Goal: Task Accomplishment & Management: Manage account settings

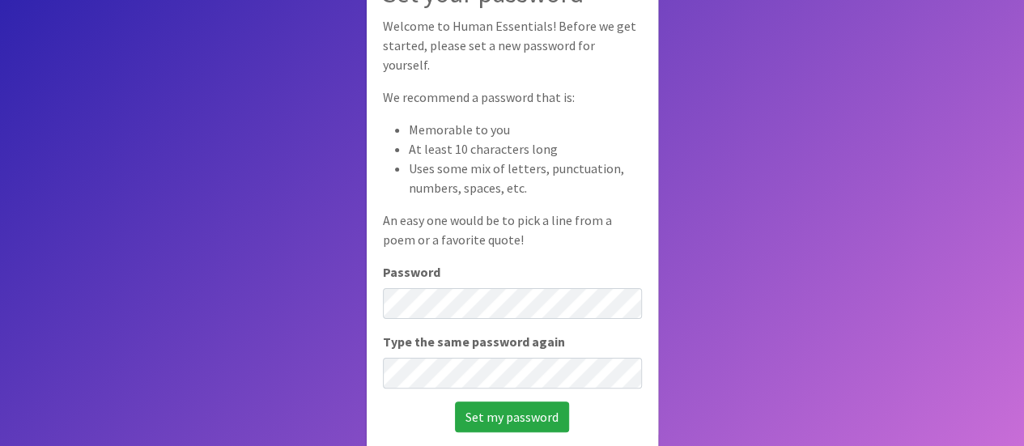
scroll to position [112, 0]
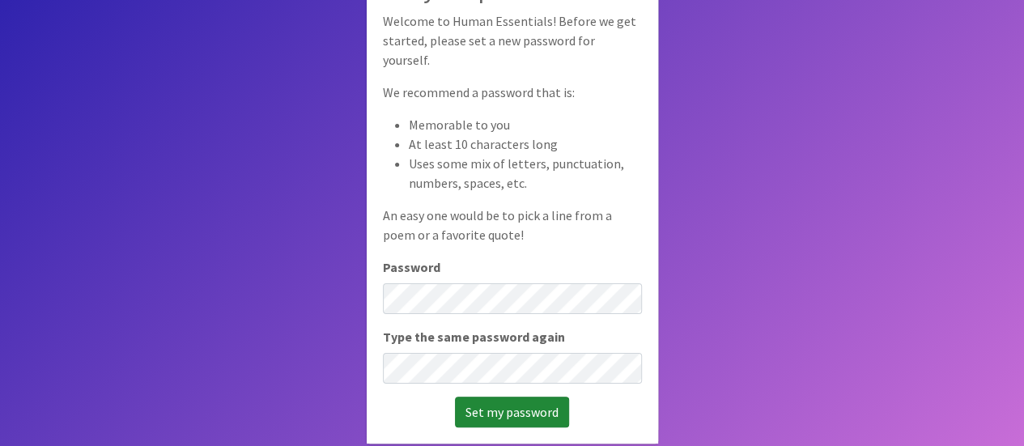
click at [513, 402] on input "Set my password" at bounding box center [512, 412] width 114 height 31
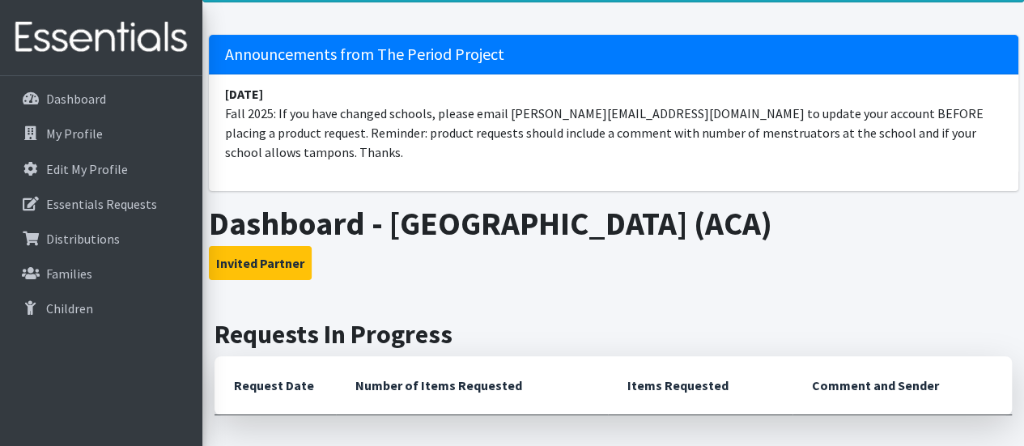
scroll to position [324, 0]
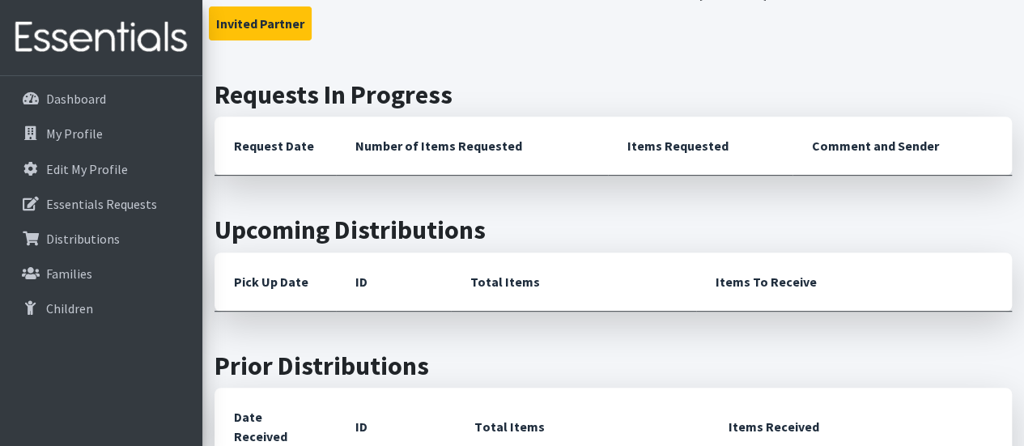
click at [266, 118] on th "Request Date" at bounding box center [275, 146] width 121 height 59
click at [100, 205] on p "Essentials Requests" at bounding box center [101, 204] width 111 height 16
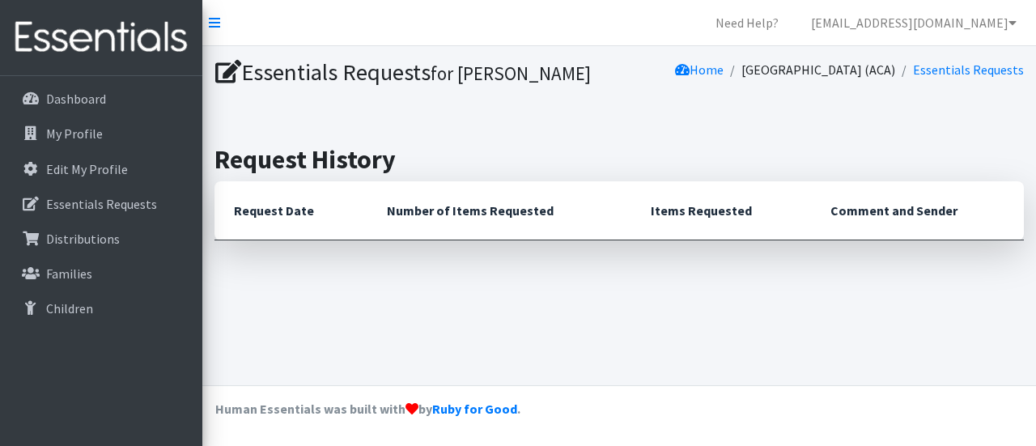
click at [321, 210] on th "Request Date" at bounding box center [291, 210] width 153 height 59
click at [268, 75] on h1 "Essentials Requests for Kelly Jones" at bounding box center [414, 72] width 398 height 28
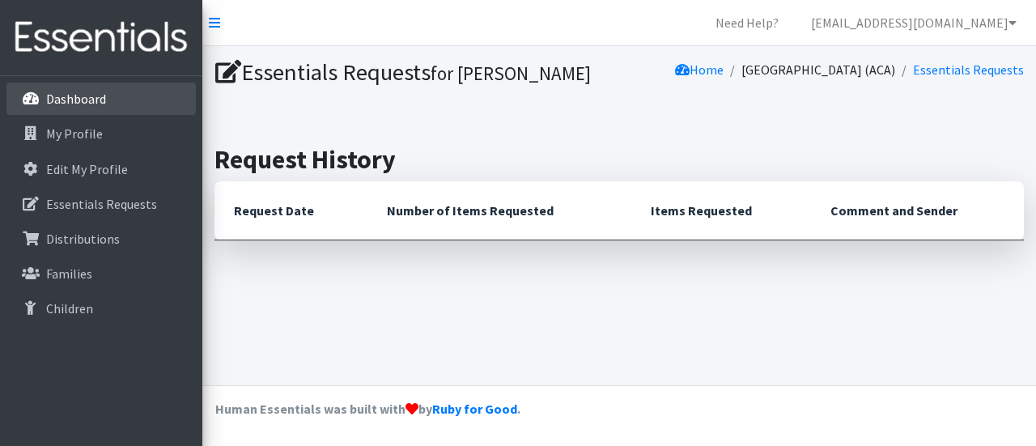
click at [71, 100] on p "Dashboard" at bounding box center [76, 99] width 60 height 16
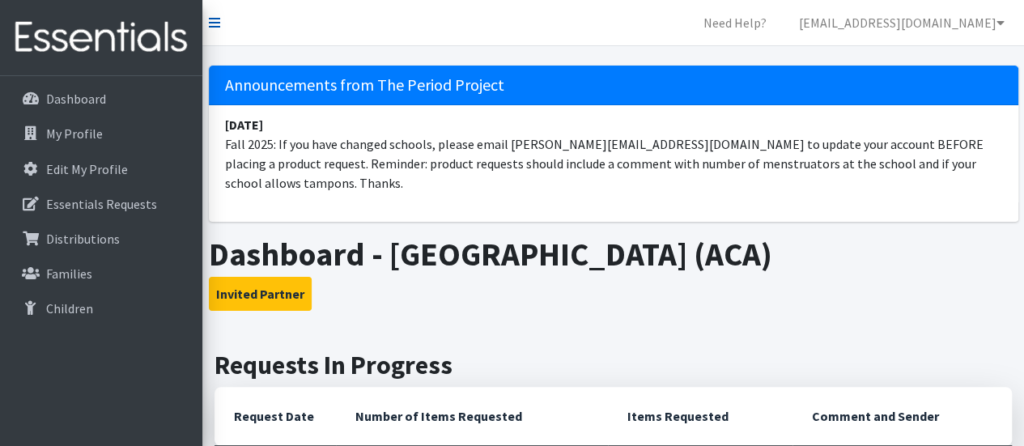
click at [209, 24] on icon at bounding box center [214, 22] width 11 height 13
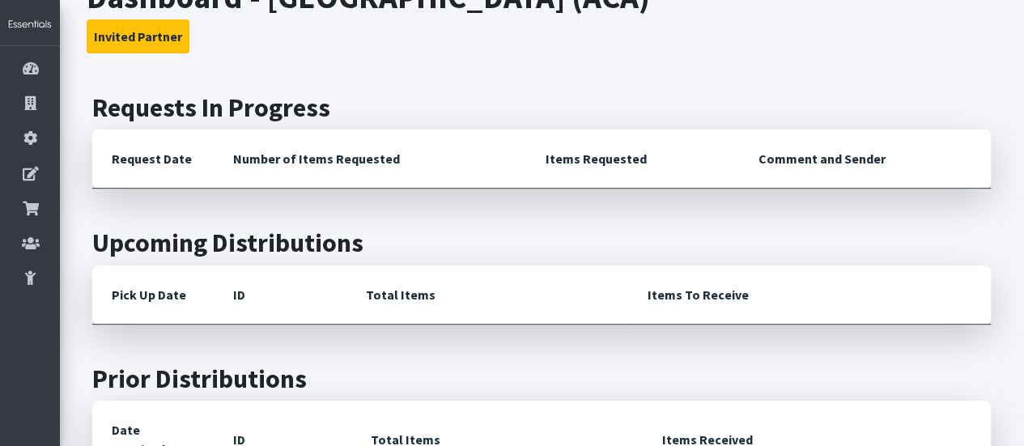
scroll to position [236, 0]
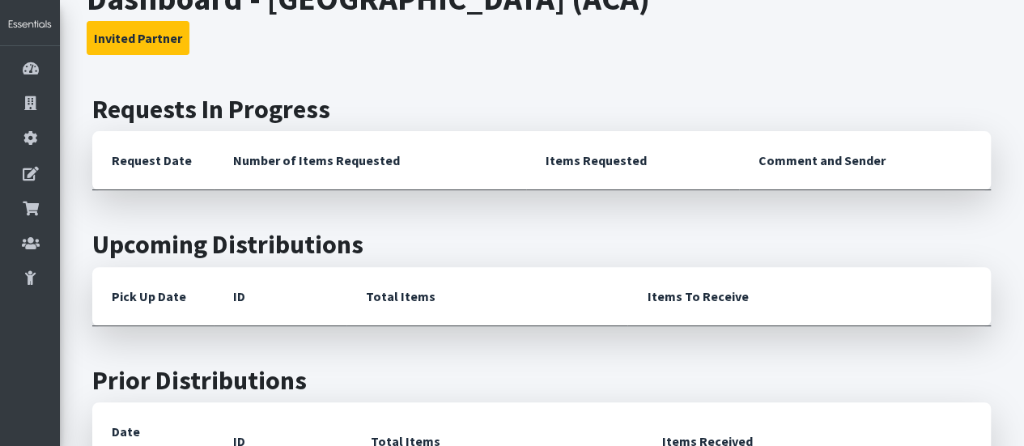
click at [164, 156] on th "Request Date" at bounding box center [152, 160] width 121 height 59
click at [207, 109] on h2 "Requests In Progress" at bounding box center [541, 109] width 899 height 31
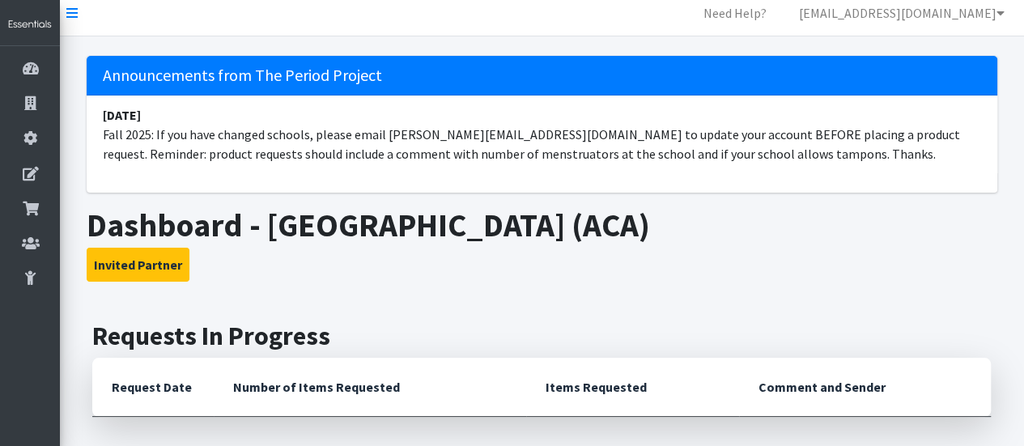
scroll to position [0, 0]
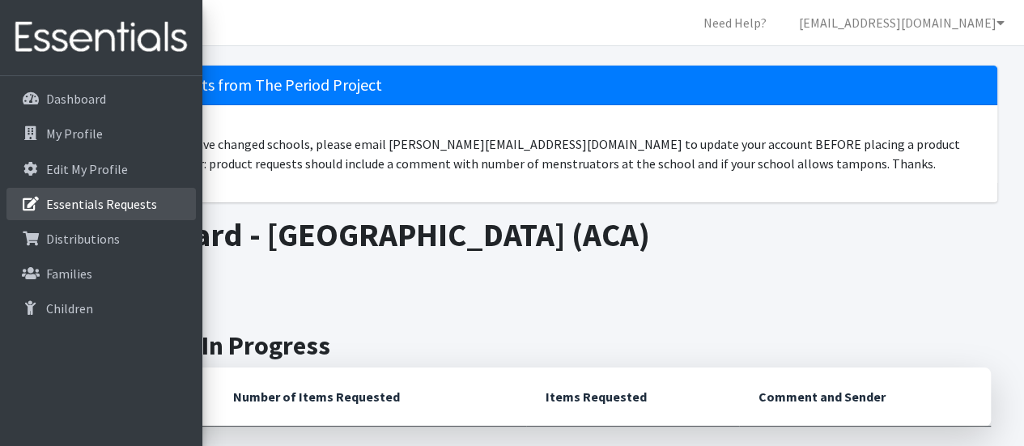
click at [115, 218] on link "Essentials Requests" at bounding box center [100, 204] width 189 height 32
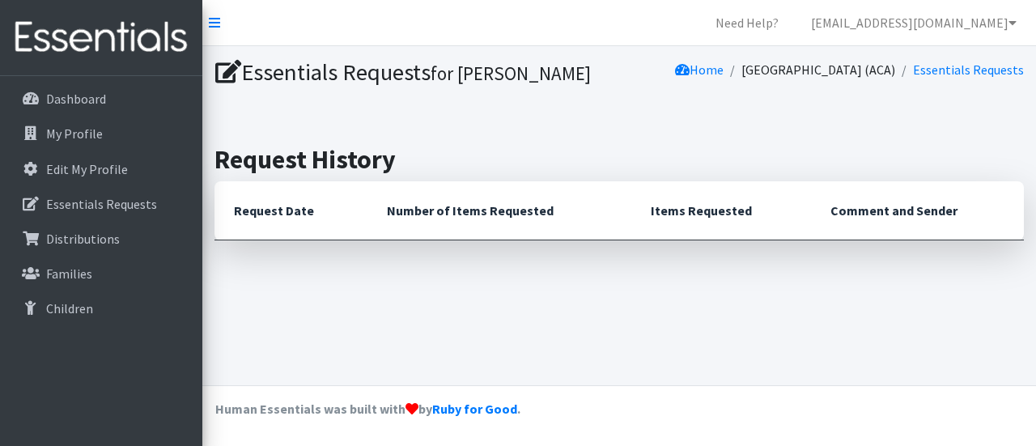
click at [427, 215] on th "Number of Items Requested" at bounding box center [500, 210] width 264 height 59
click at [986, 65] on link "Essentials Requests" at bounding box center [968, 70] width 111 height 16
click at [228, 69] on icon at bounding box center [228, 72] width 26 height 23
click at [418, 67] on h1 "Essentials Requests for Kelly Jones" at bounding box center [414, 72] width 398 height 28
click at [278, 208] on th "Request Date" at bounding box center [291, 210] width 153 height 59
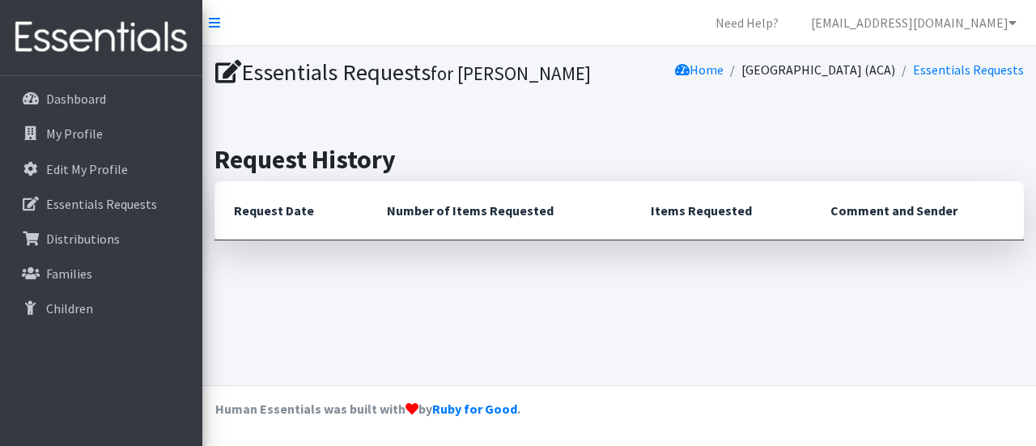
click at [491, 219] on th "Number of Items Requested" at bounding box center [500, 210] width 264 height 59
drag, startPoint x: 700, startPoint y: 216, endPoint x: 397, endPoint y: 69, distance: 337.5
click at [700, 215] on th "Items Requested" at bounding box center [721, 210] width 180 height 59
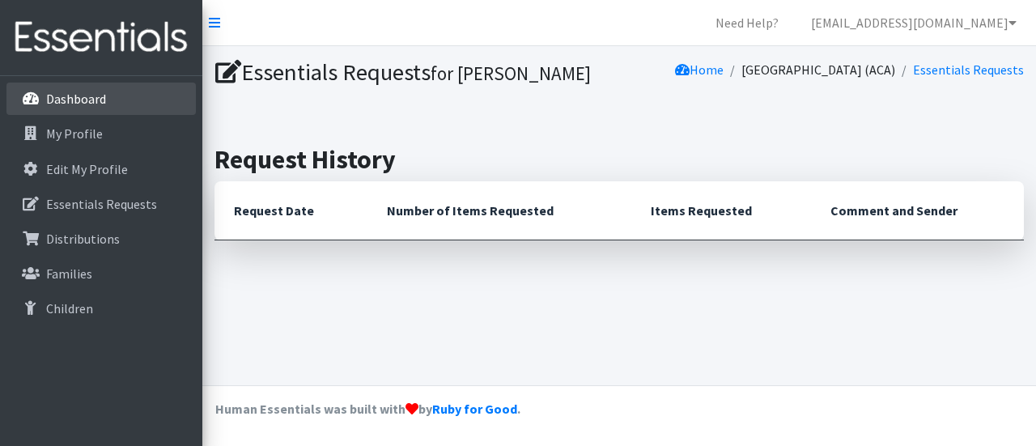
click at [133, 96] on link "Dashboard" at bounding box center [100, 99] width 189 height 32
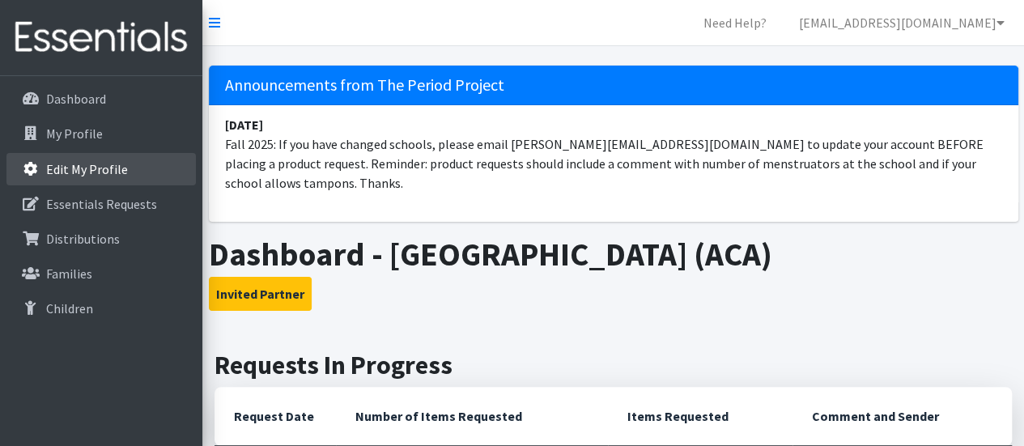
click at [96, 169] on p "Edit My Profile" at bounding box center [87, 169] width 82 height 16
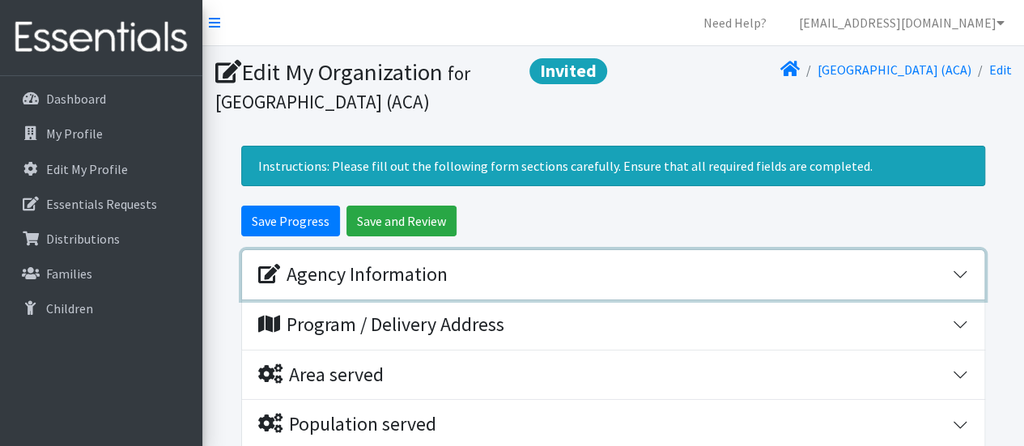
click at [461, 279] on div "Agency Information" at bounding box center [605, 274] width 694 height 23
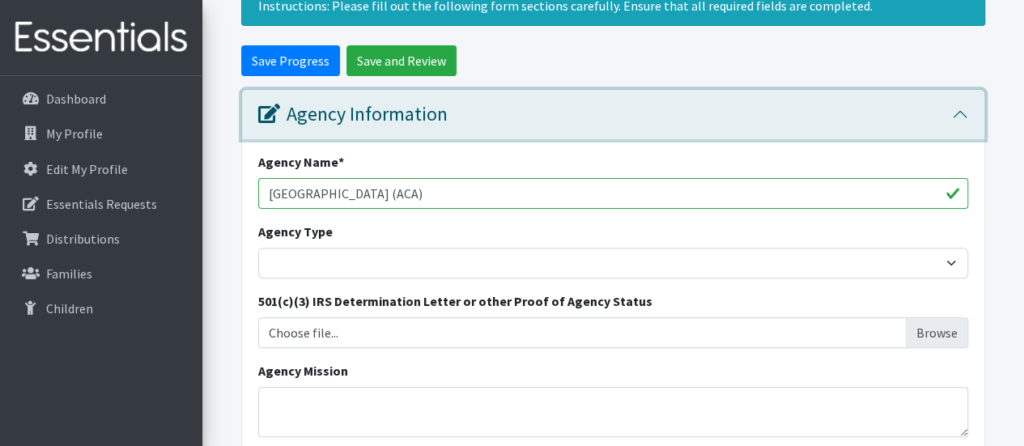
scroll to position [162, 0]
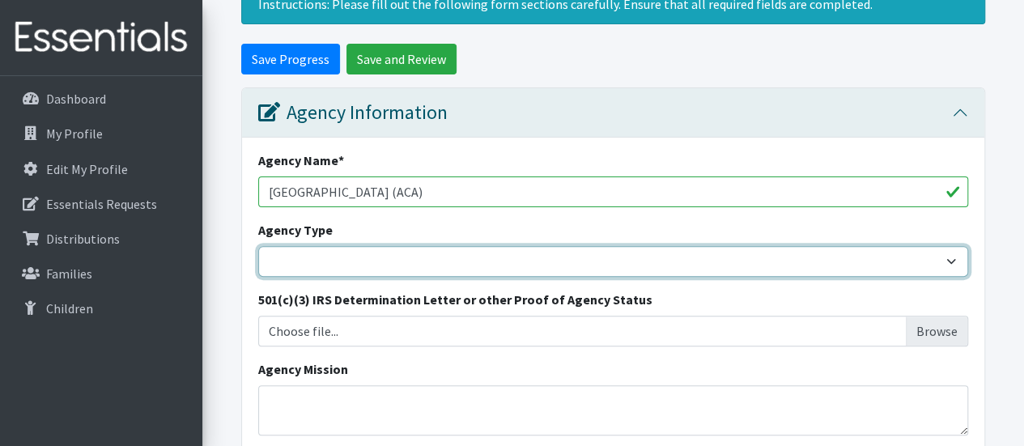
click at [457, 268] on select "Basic Needs Bank Career technical training Child abuse resource center Church o…" at bounding box center [613, 261] width 710 height 31
select select "hs"
click at [258, 246] on select "Basic Needs Bank Career technical training Child abuse resource center Church o…" at bounding box center [613, 261] width 710 height 31
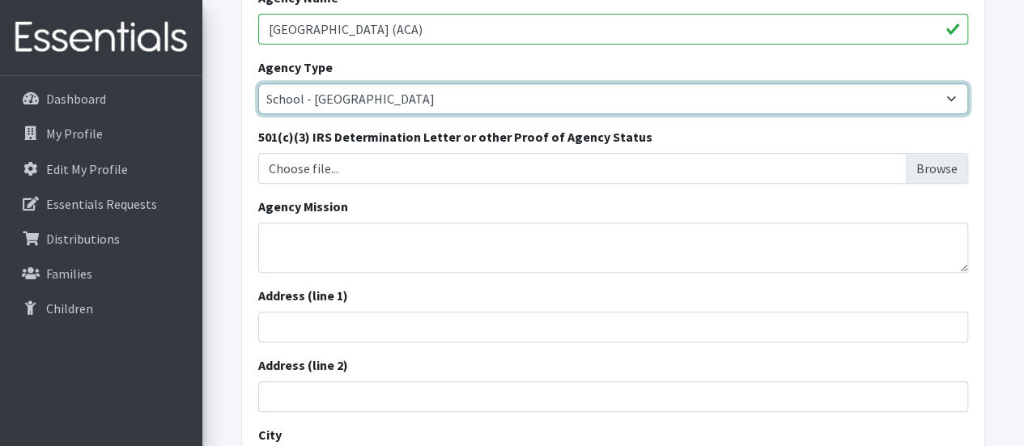
scroll to position [326, 0]
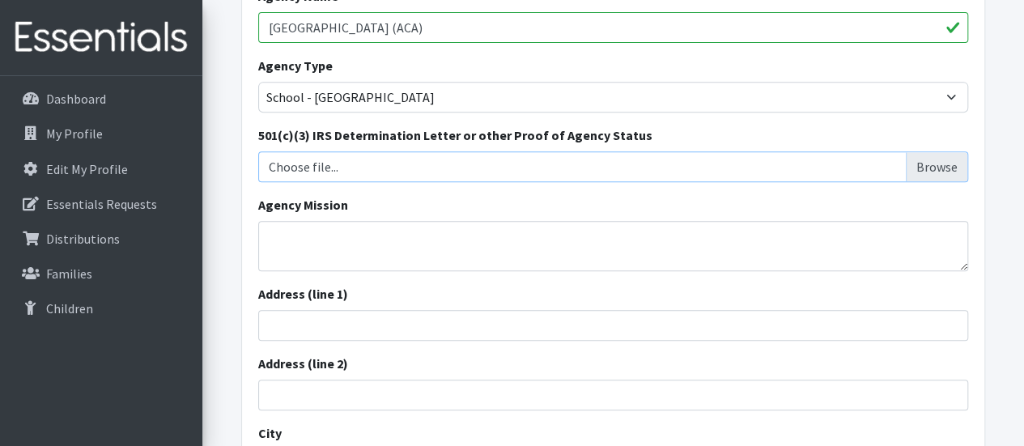
click at [398, 168] on input "Choose file..." at bounding box center [614, 166] width 698 height 31
click at [361, 240] on textarea "Agency Mission" at bounding box center [613, 246] width 710 height 50
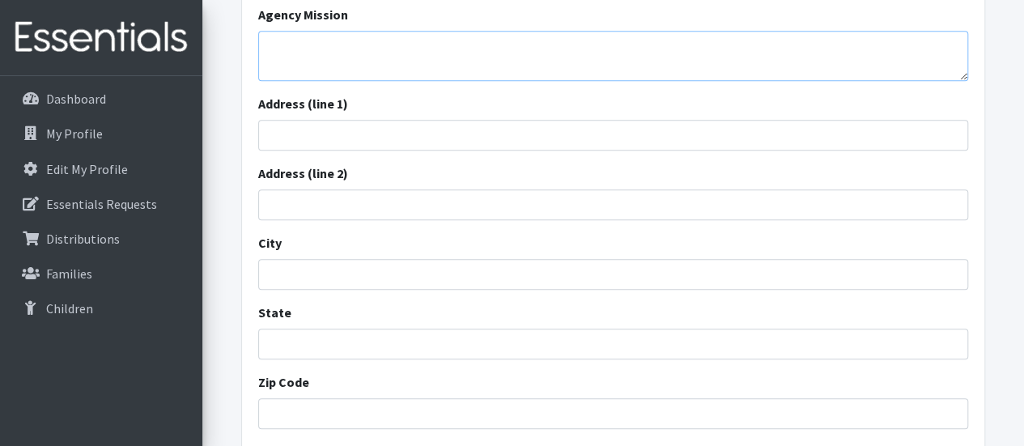
scroll to position [539, 0]
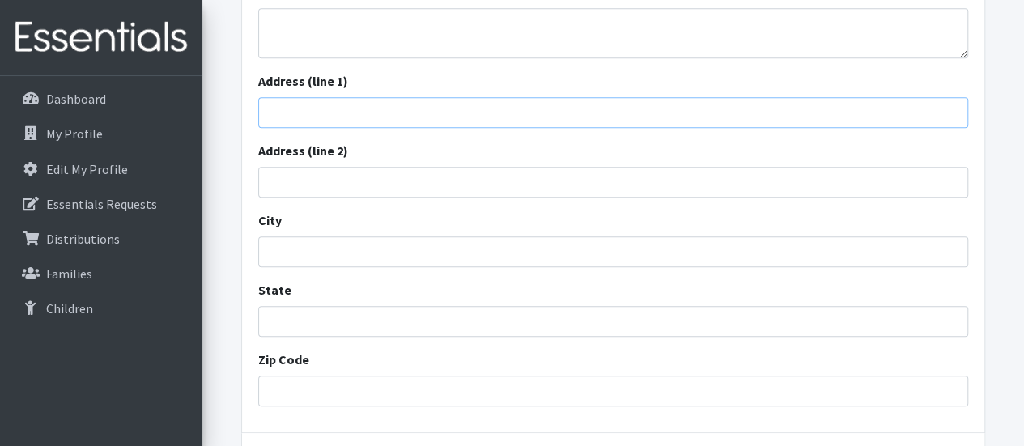
click at [311, 116] on input "Address (line 1)" at bounding box center [613, 112] width 710 height 31
type input "[STREET_ADDRESS]"
click at [296, 254] on input "City" at bounding box center [613, 251] width 710 height 31
type input "Coway"
click at [295, 322] on input "S" at bounding box center [613, 321] width 710 height 31
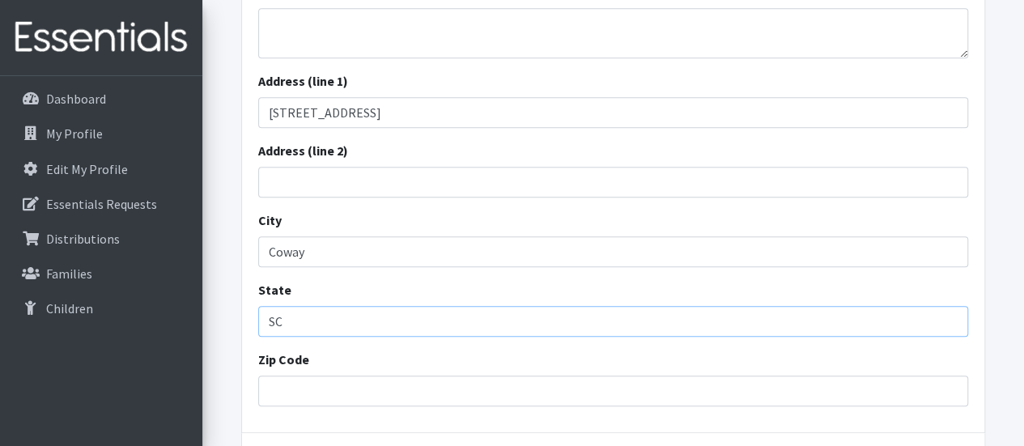
type input "SC"
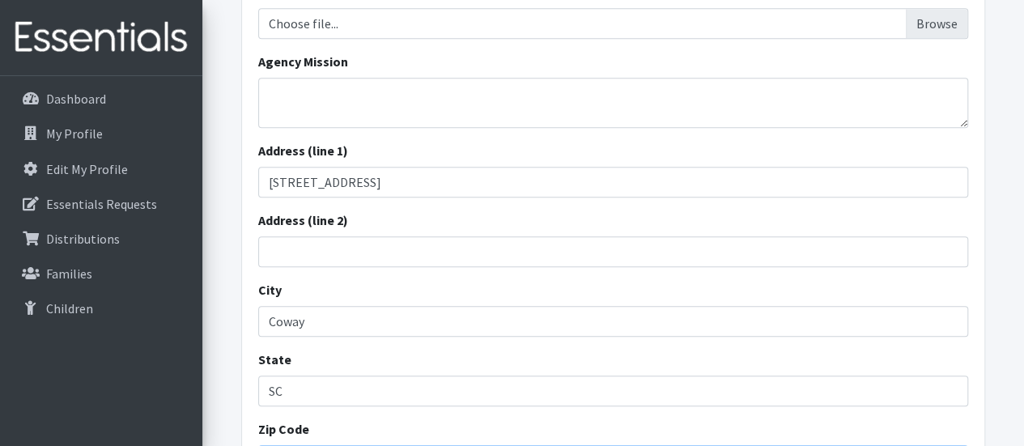
scroll to position [481, 0]
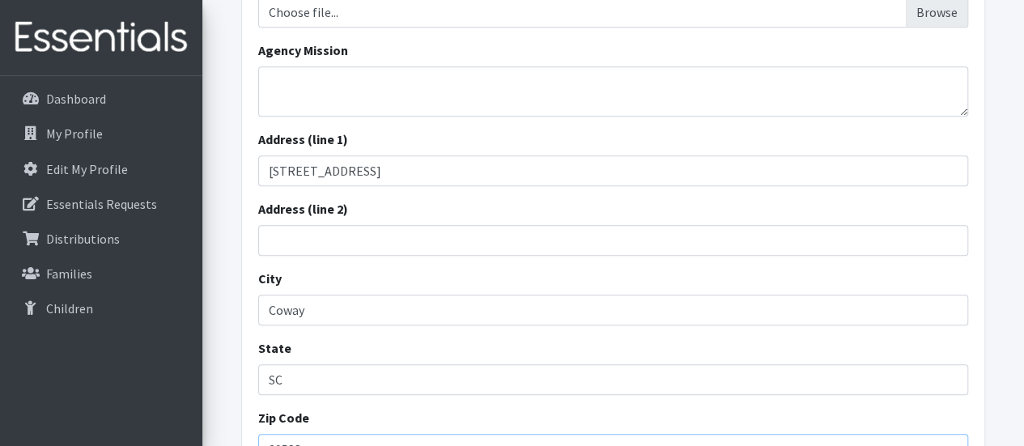
type input "29588"
click at [342, 96] on textarea "Agency Mission" at bounding box center [613, 91] width 710 height 50
paste textarea "In a small, safe, family-centered setting, Atlantic Collegiate Academy serves s…"
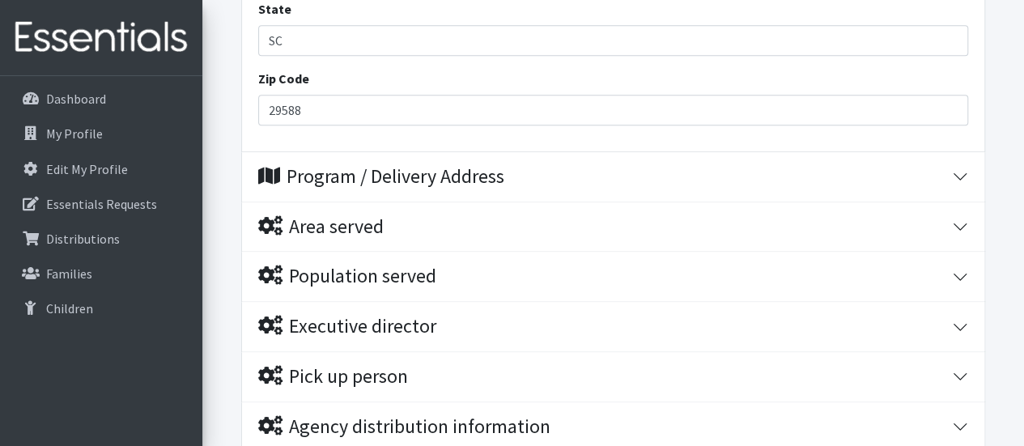
scroll to position [821, 0]
type textarea "In a small, safe, family-centered setting, Atlantic Collegiate Academy serves s…"
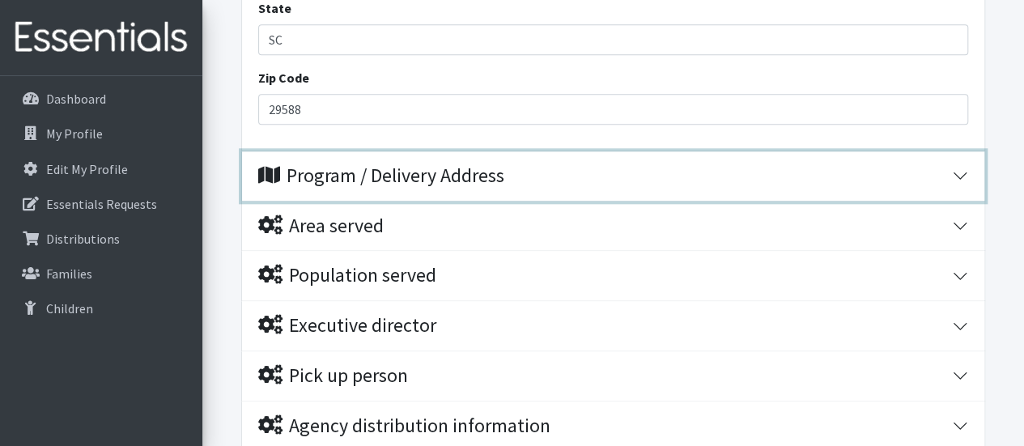
click at [502, 181] on div "Program / Delivery Address" at bounding box center [381, 175] width 246 height 23
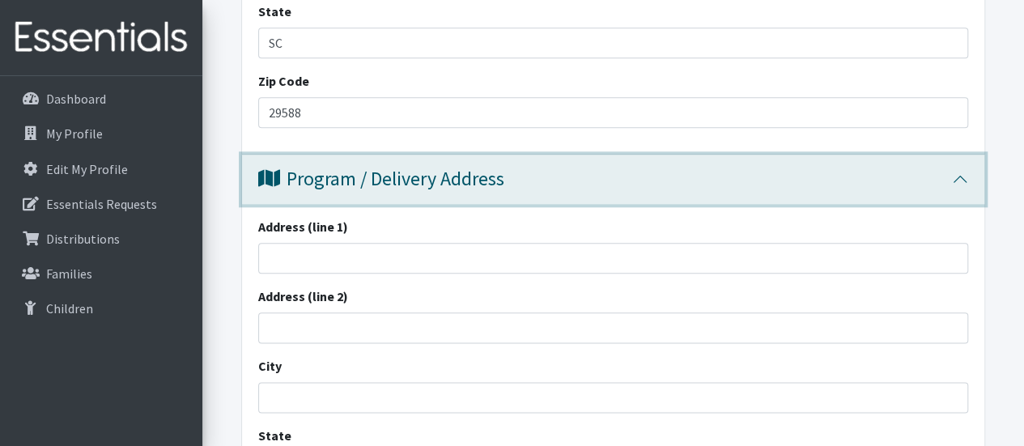
scroll to position [878, 0]
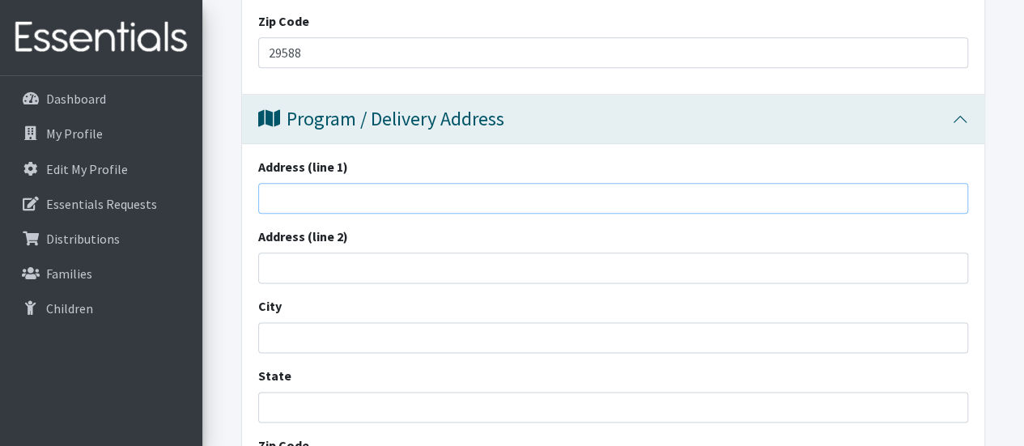
click at [407, 192] on input "Address (line 1)" at bounding box center [613, 198] width 710 height 31
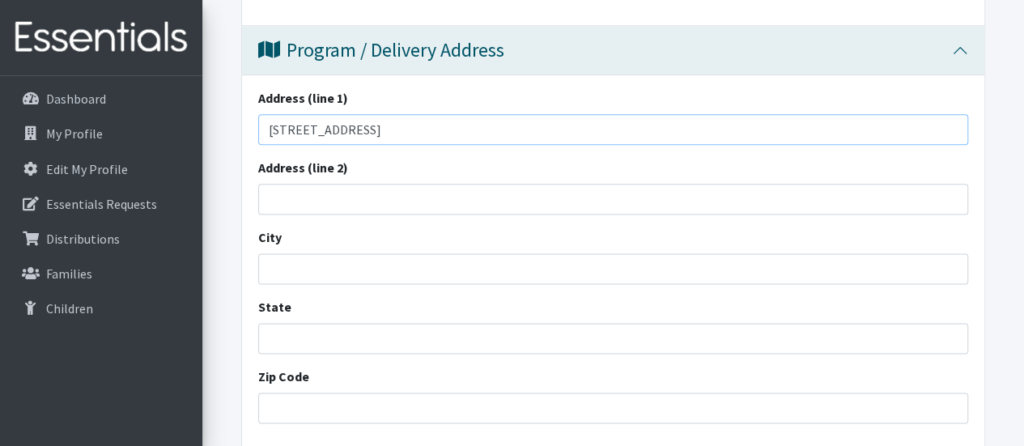
scroll to position [962, 0]
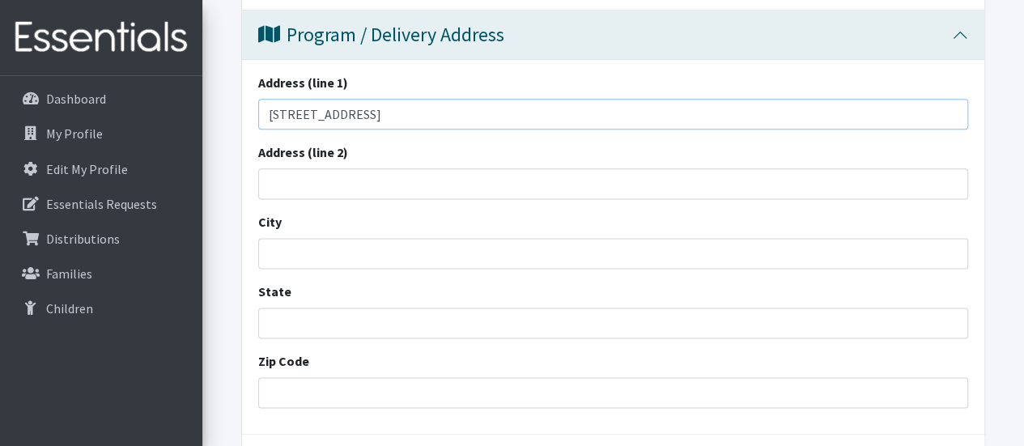
type input "[STREET_ADDRESS]"
click at [297, 253] on input "City" at bounding box center [613, 253] width 710 height 31
type input "[PERSON_NAME]"
click at [289, 328] on input "S" at bounding box center [613, 323] width 710 height 31
type input "SC"
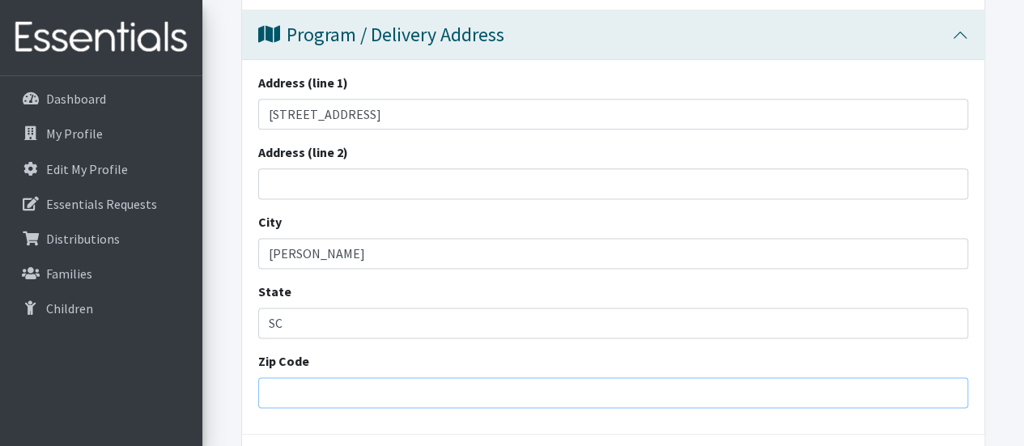
click at [293, 384] on input "Zip Code" at bounding box center [613, 392] width 710 height 31
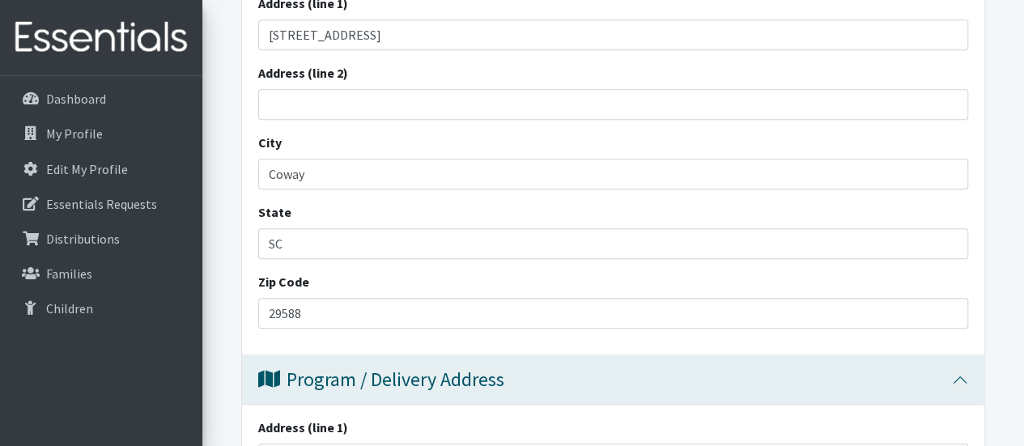
scroll to position [616, 0]
type input "29526"
click at [304, 308] on input "29588" at bounding box center [613, 314] width 710 height 31
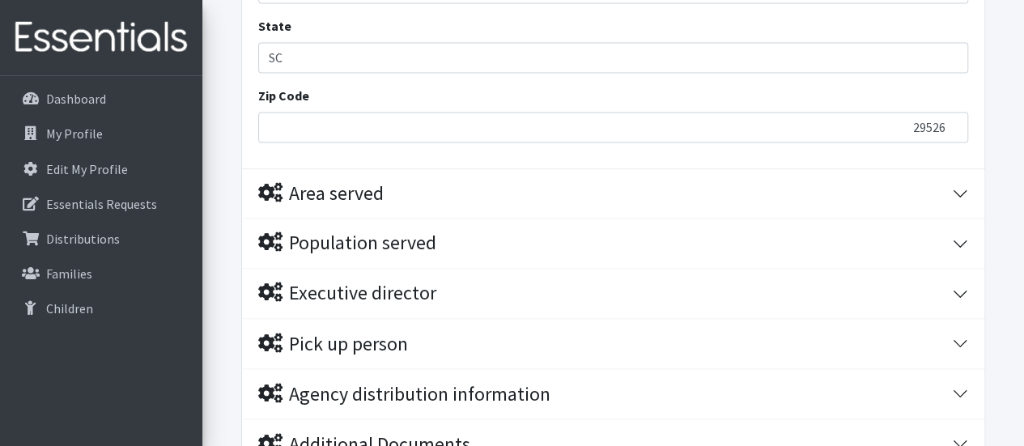
scroll to position [1249, 0]
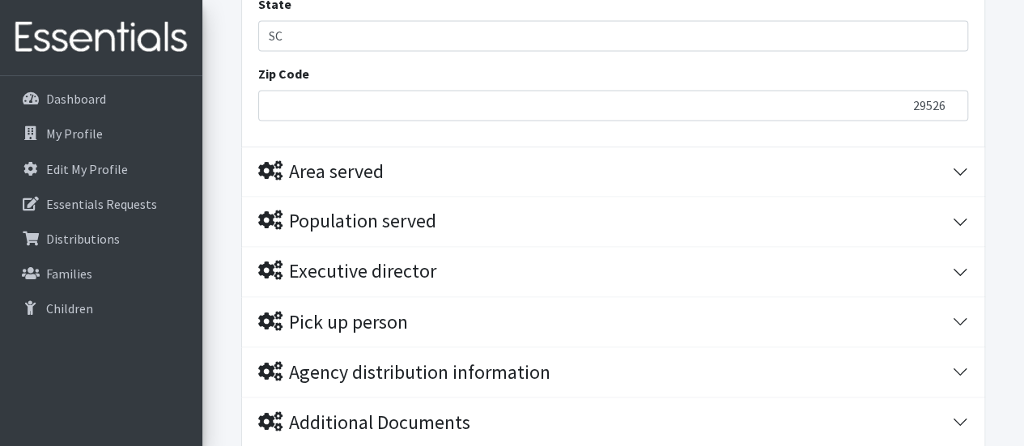
type input "29526"
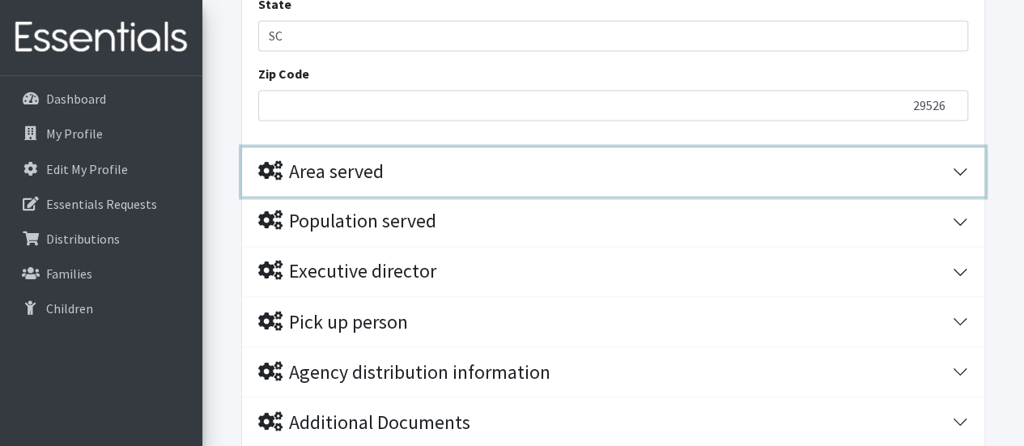
click at [402, 164] on div "Area served" at bounding box center [605, 171] width 694 height 23
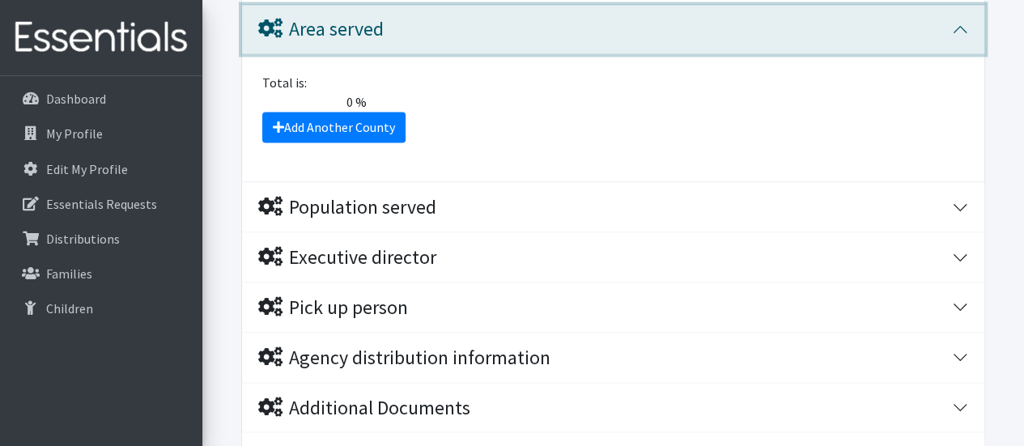
scroll to position [1392, 0]
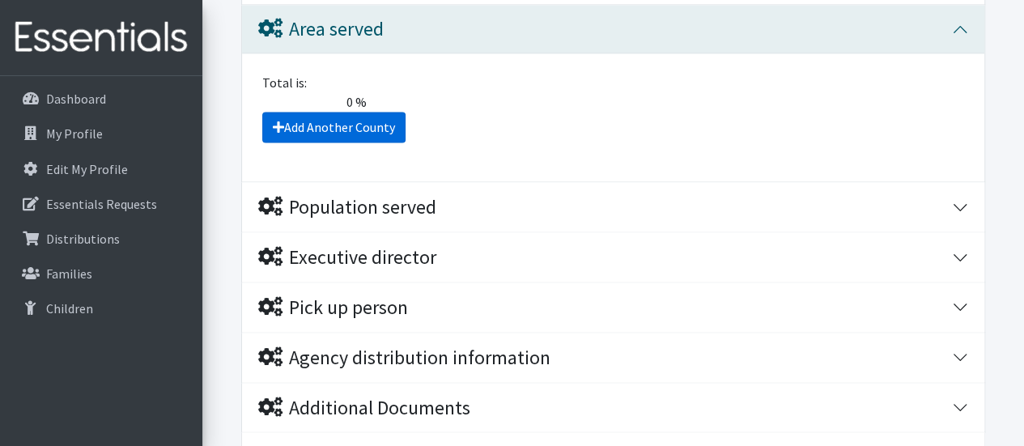
click at [356, 127] on link "Add Another County" at bounding box center [333, 127] width 143 height 31
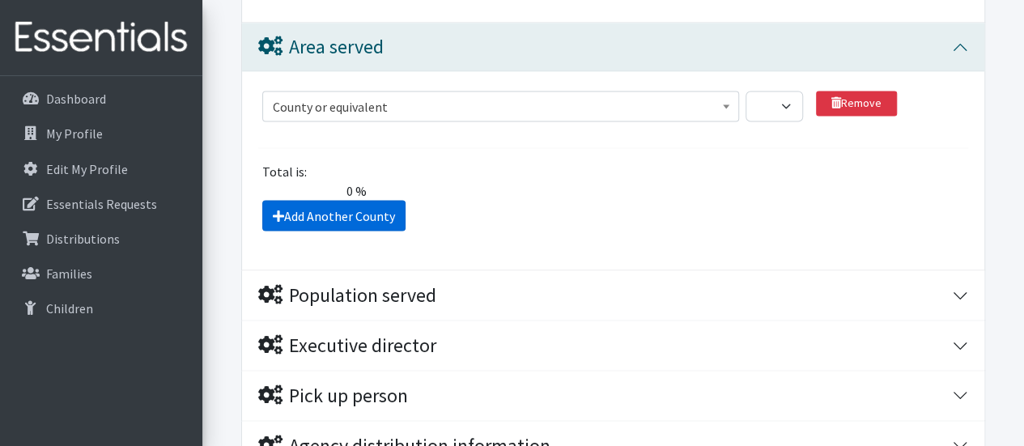
scroll to position [1375, 0]
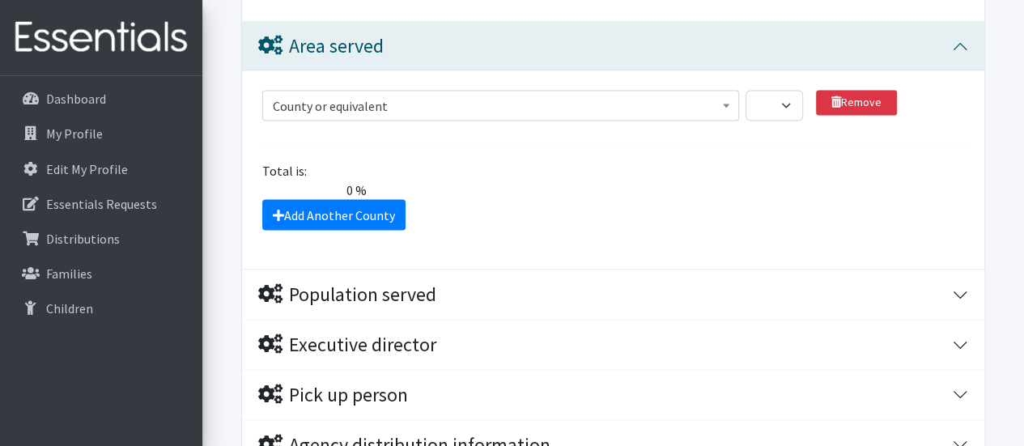
click at [508, 100] on span "County or equivalent" at bounding box center [501, 106] width 456 height 23
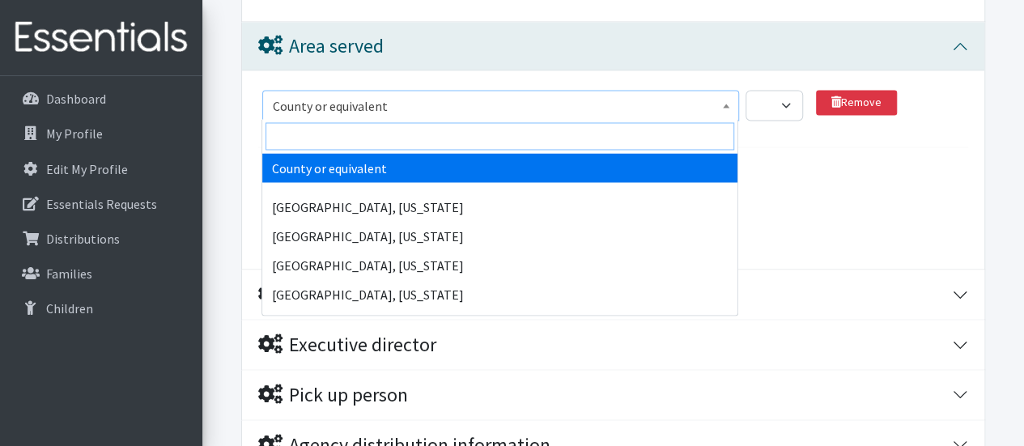
click at [437, 124] on input "search" at bounding box center [500, 136] width 469 height 28
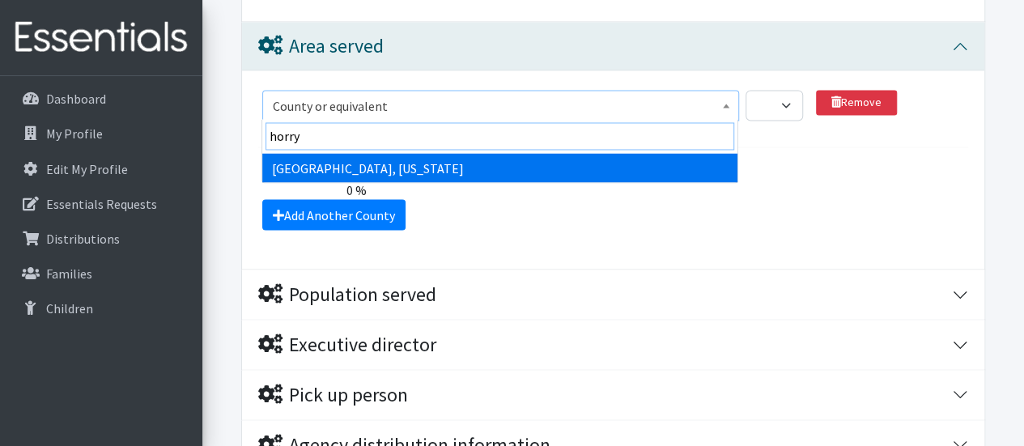
type input "horry"
select select "1313"
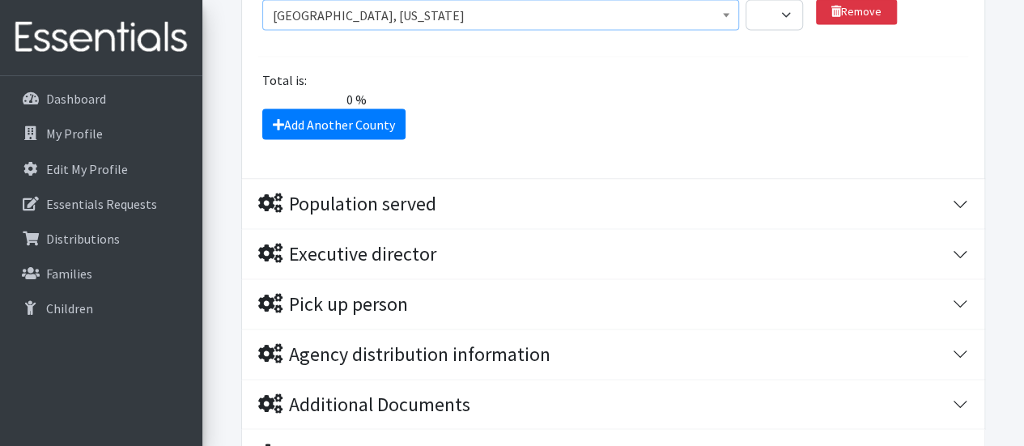
scroll to position [1501, 0]
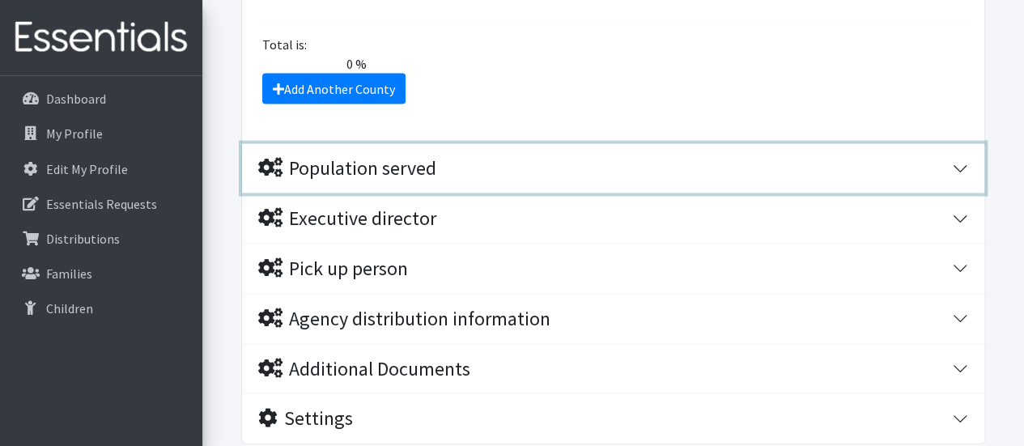
click at [525, 156] on div "Population served" at bounding box center [605, 167] width 694 height 23
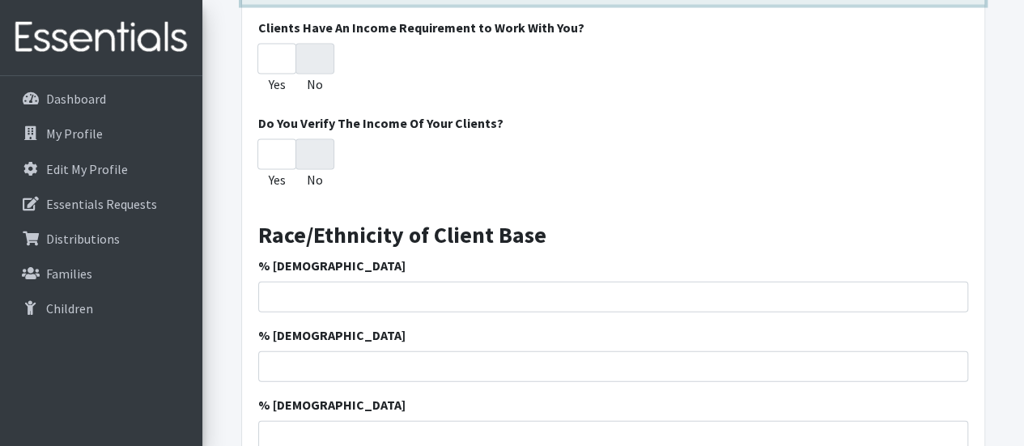
scroll to position [1689, 0]
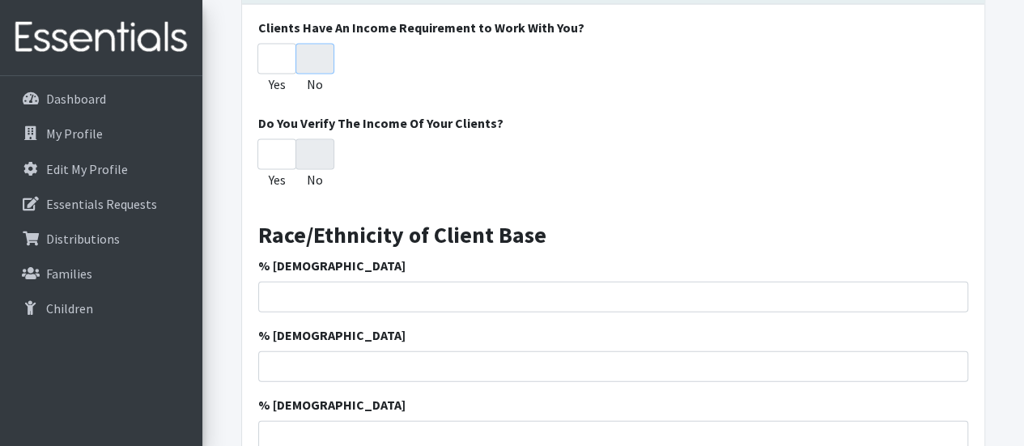
click at [309, 62] on input "No" at bounding box center [315, 59] width 39 height 31
radio input "true"
click at [310, 57] on input "No" at bounding box center [315, 59] width 39 height 31
click at [281, 155] on input "Yes" at bounding box center [276, 154] width 39 height 31
radio input "true"
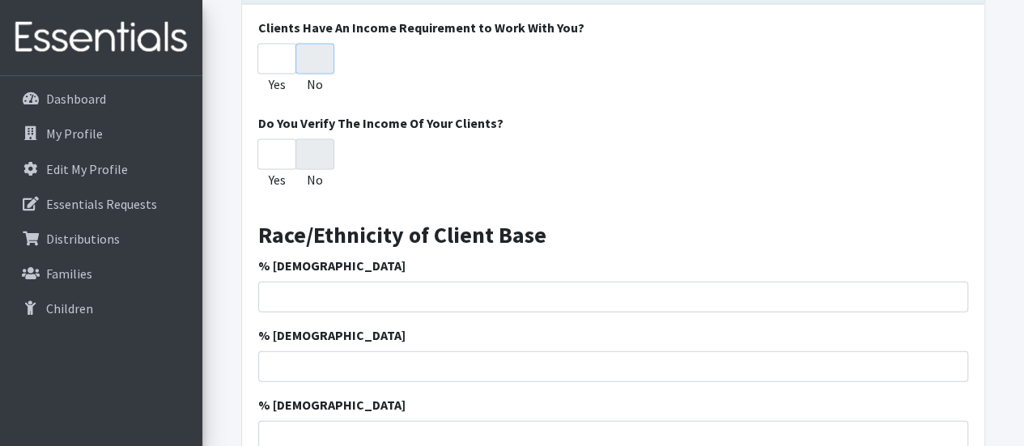
click at [319, 62] on input "No" at bounding box center [315, 59] width 39 height 31
drag, startPoint x: 282, startPoint y: 57, endPoint x: 327, endPoint y: 61, distance: 45.5
click at [327, 61] on div "Yes No" at bounding box center [613, 72] width 710 height 57
click at [326, 61] on input "No" at bounding box center [315, 59] width 39 height 31
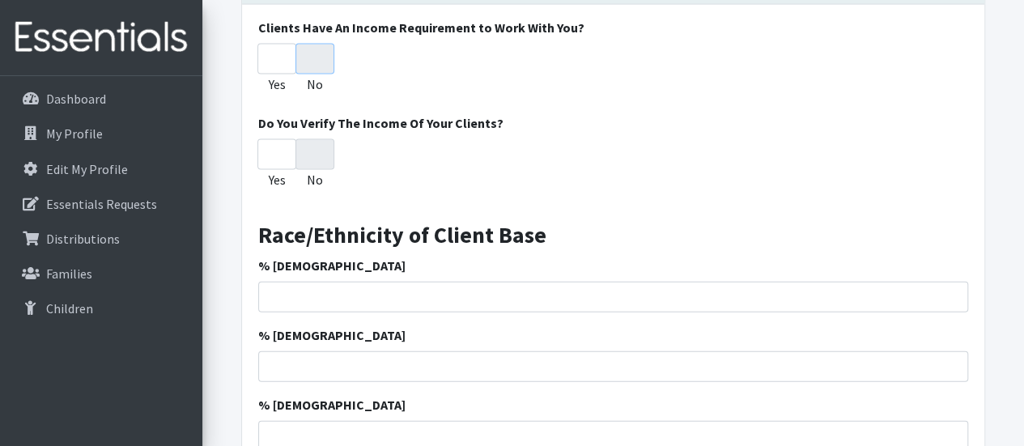
click at [326, 61] on input "No" at bounding box center [315, 59] width 39 height 31
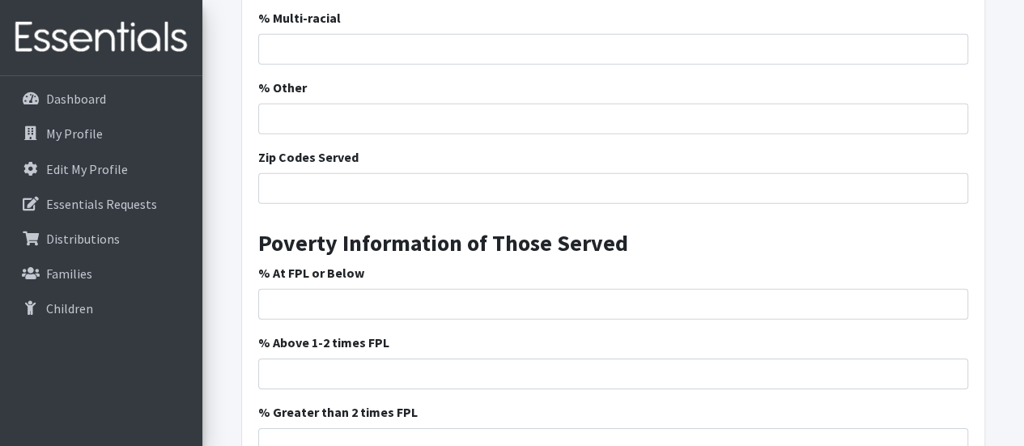
scroll to position [2355, 0]
click at [317, 182] on input "Zip Codes Served" at bounding box center [613, 187] width 710 height 31
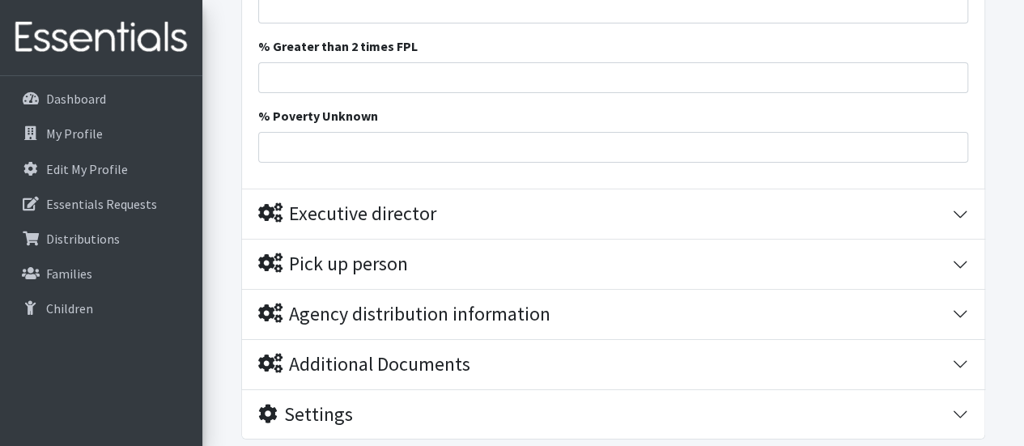
scroll to position [2725, 0]
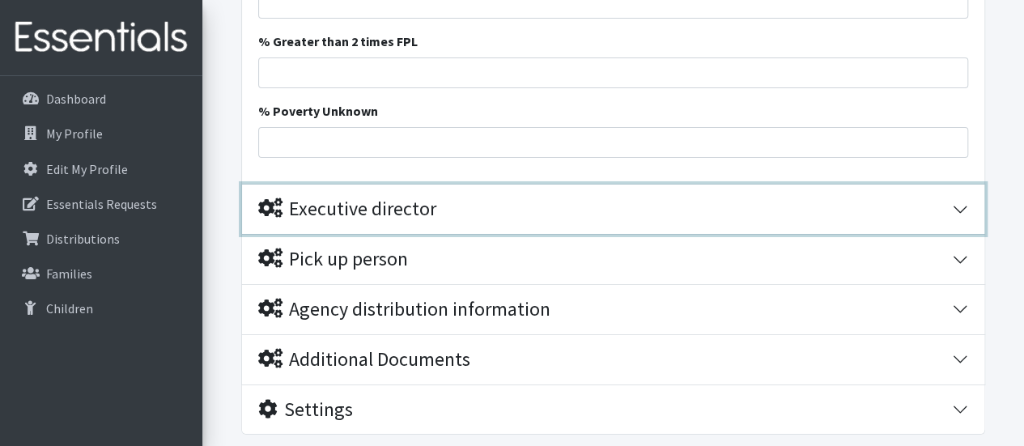
click at [329, 199] on div "Executive director" at bounding box center [347, 209] width 178 height 23
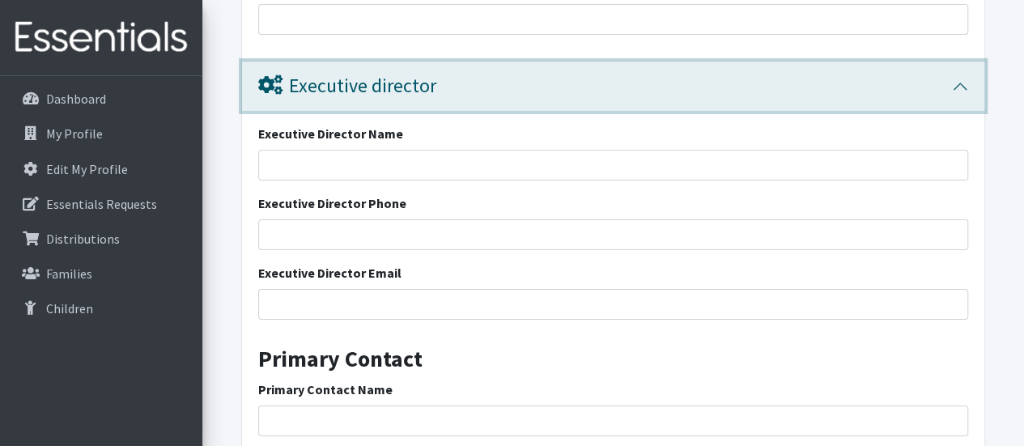
scroll to position [2871, 0]
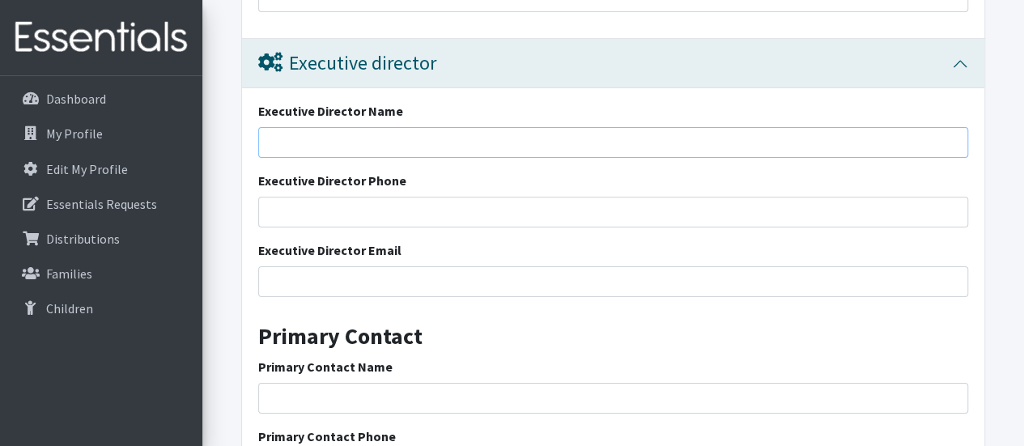
click at [400, 127] on input "Executive Director Name" at bounding box center [613, 142] width 710 height 31
type input "[PERSON_NAME]"
type input "843-2865990"
click at [342, 292] on input "Executive Director Email" at bounding box center [613, 281] width 710 height 31
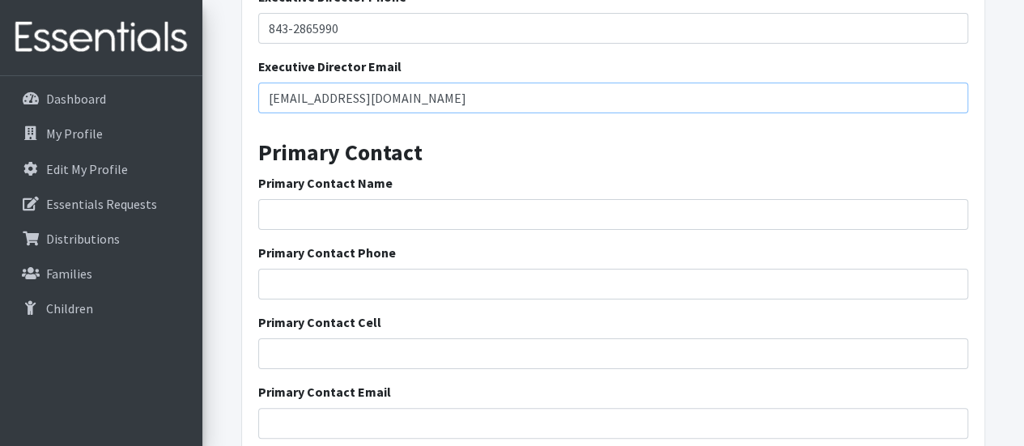
scroll to position [3060, 0]
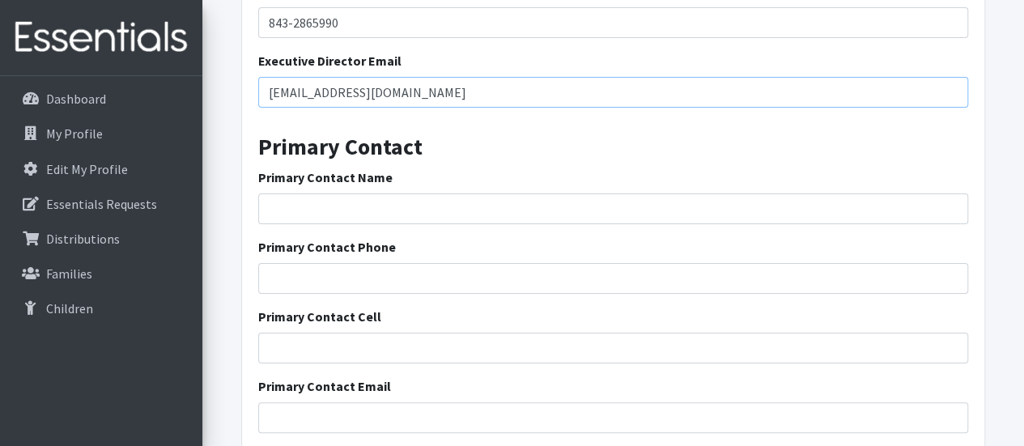
type input "[EMAIL_ADDRESS][DOMAIN_NAME]"
click at [390, 208] on input "Primary Contact Name" at bounding box center [613, 208] width 710 height 31
type input "[PERSON_NAME]"
click at [312, 25] on input "843-2865990" at bounding box center [613, 22] width 710 height 31
type input "[PHONE_NUMBER]"
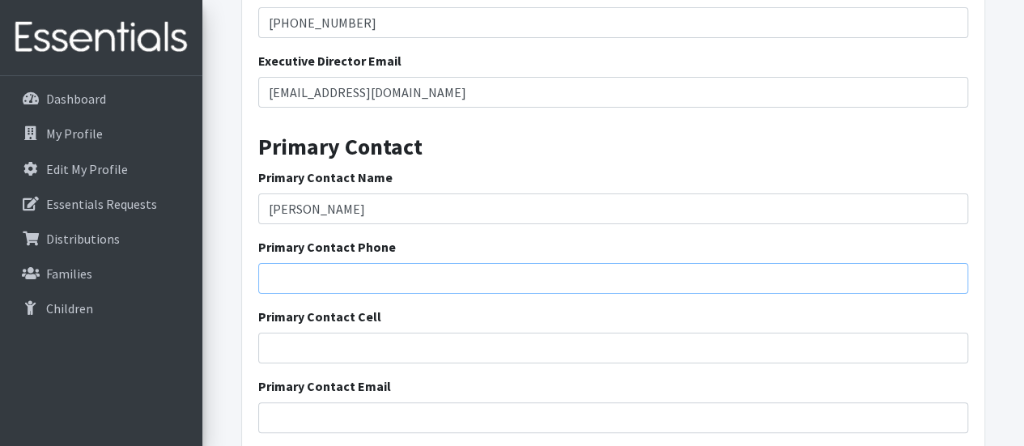
click at [322, 273] on input "Primary Contact Phone" at bounding box center [613, 278] width 710 height 31
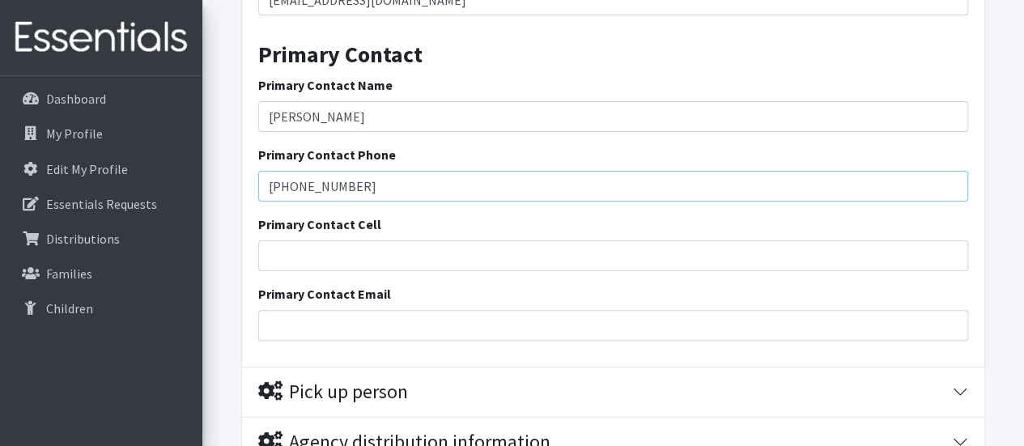
scroll to position [3154, 0]
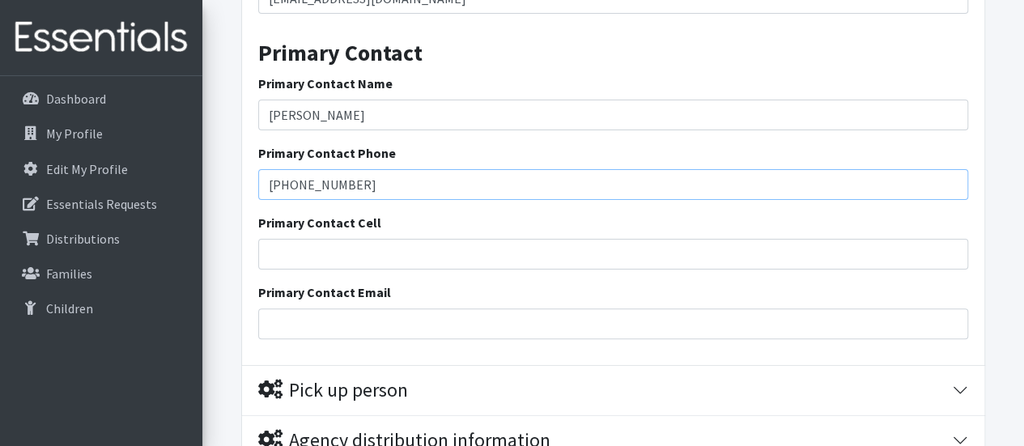
type input "[PHONE_NUMBER]"
click at [333, 325] on input "Primary Contact Email" at bounding box center [613, 323] width 710 height 31
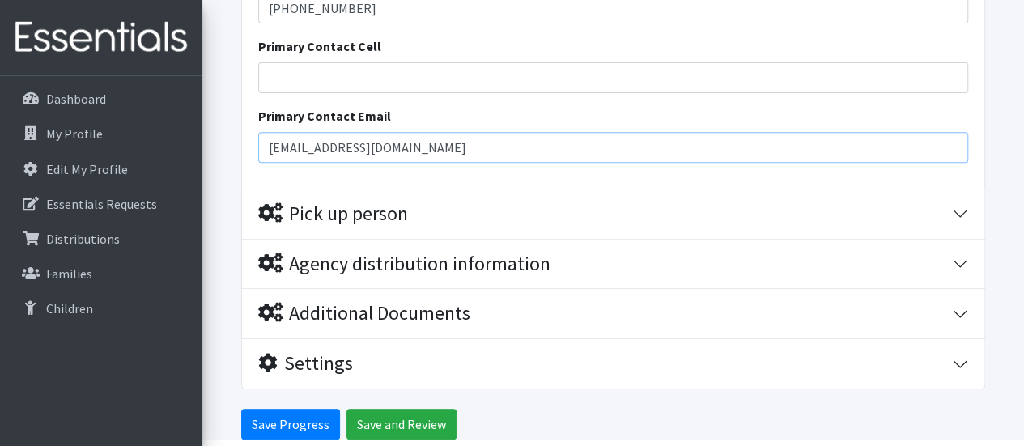
scroll to position [3336, 0]
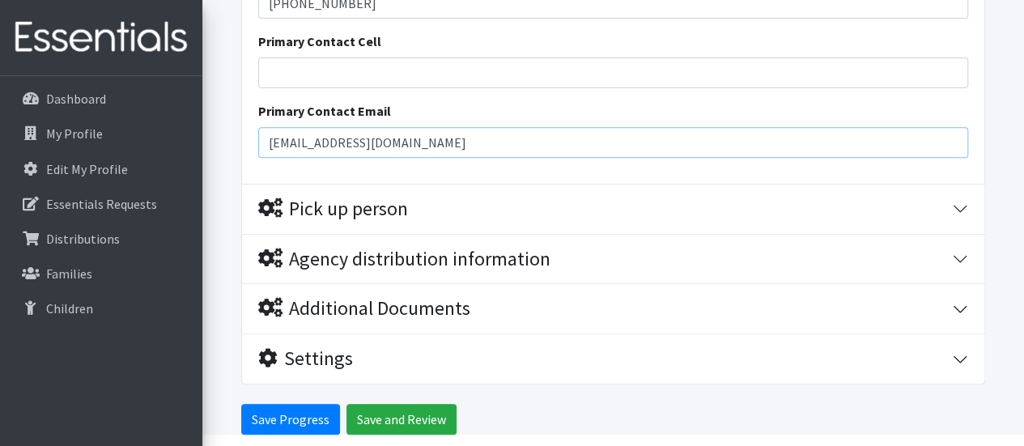
type input "[EMAIL_ADDRESS][DOMAIN_NAME]"
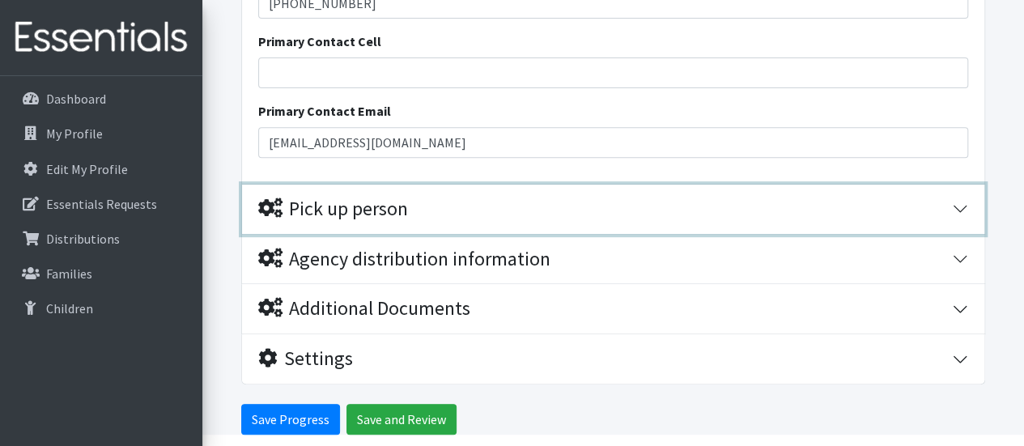
click at [425, 206] on div "Pick up person" at bounding box center [605, 209] width 694 height 23
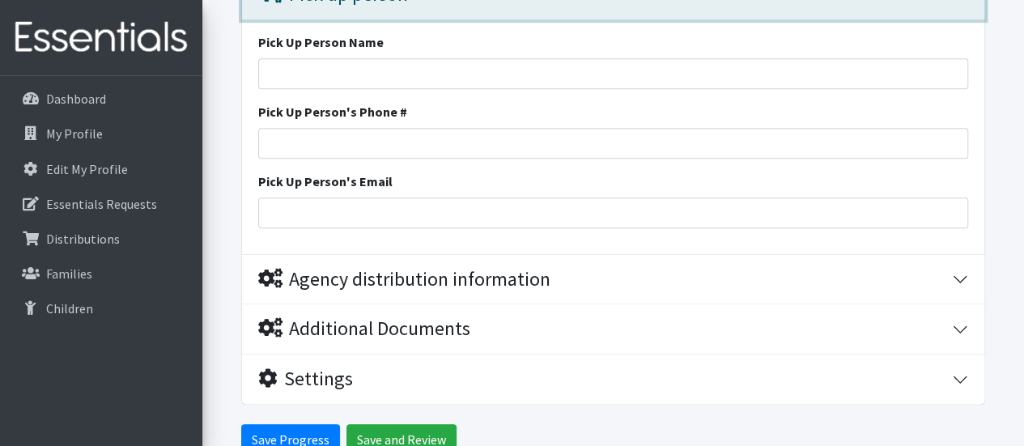
scroll to position [3561, 0]
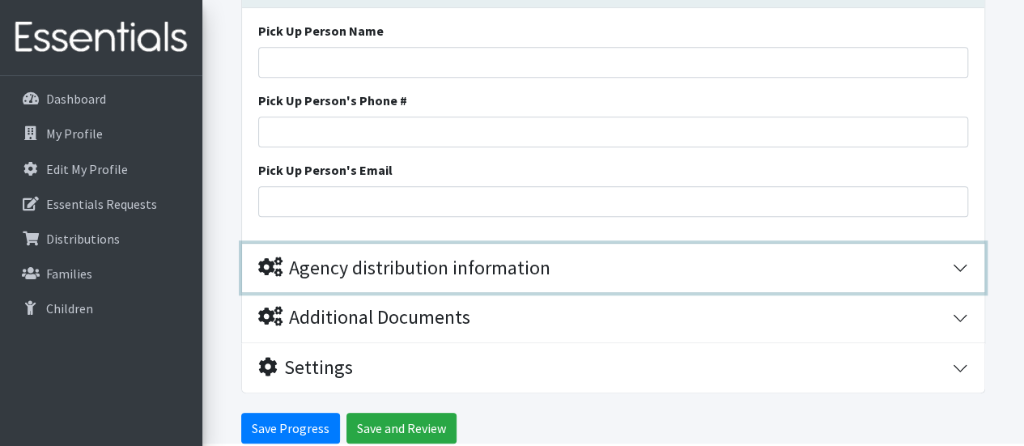
click at [396, 270] on div "Agency distribution information" at bounding box center [404, 268] width 292 height 23
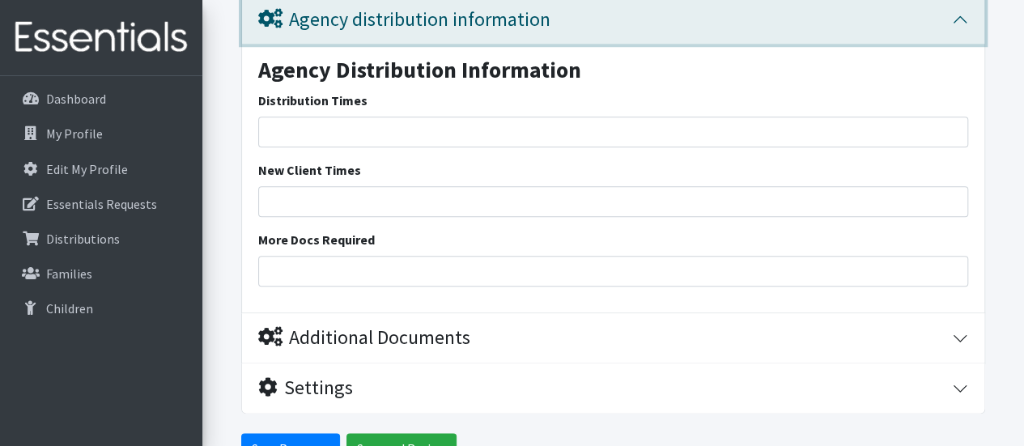
scroll to position [3829, 0]
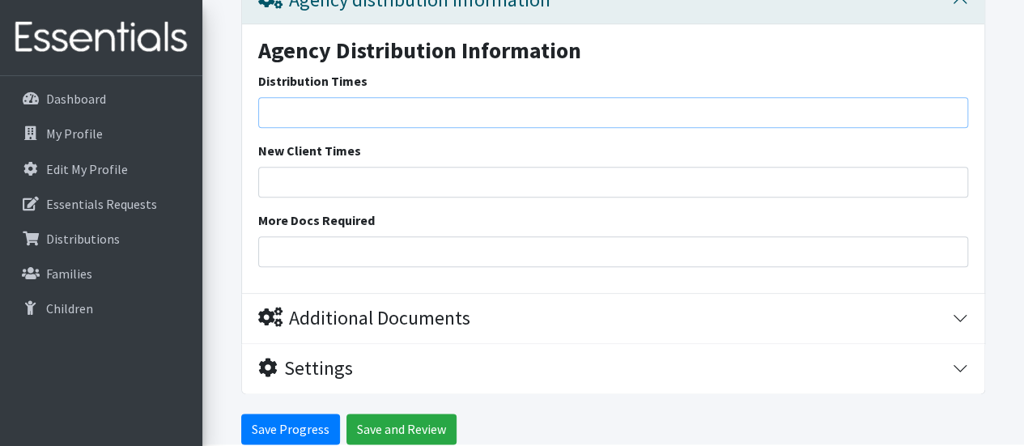
click at [311, 105] on input "Distribution Times" at bounding box center [613, 112] width 710 height 31
drag, startPoint x: 471, startPoint y: 116, endPoint x: 269, endPoint y: 121, distance: 202.5
click at [269, 121] on input "[DATE] - [DATE] 8:00 am - 4:00pm" at bounding box center [613, 112] width 710 height 31
type input "[DATE] - [DATE] 8:00 am - 4:00pm"
click at [290, 179] on input "New Client Times" at bounding box center [613, 182] width 710 height 31
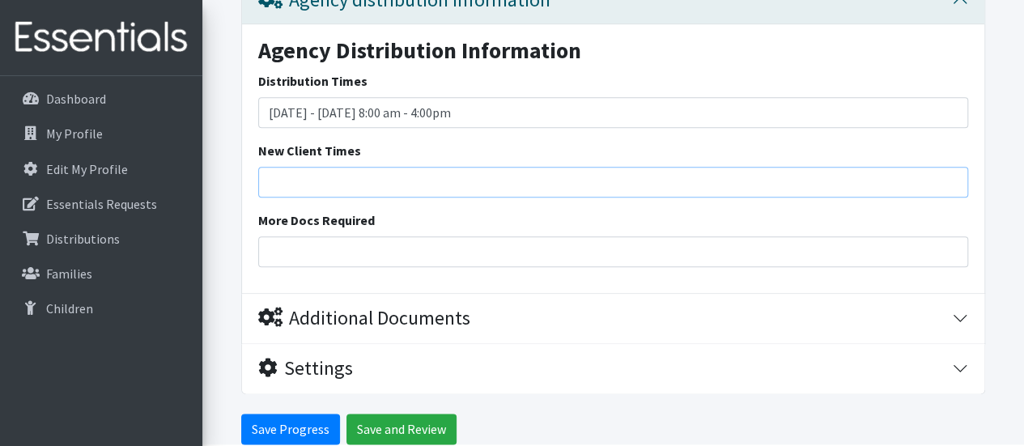
paste input "[DATE] - [DATE] 8:00 am - 4:00pm"
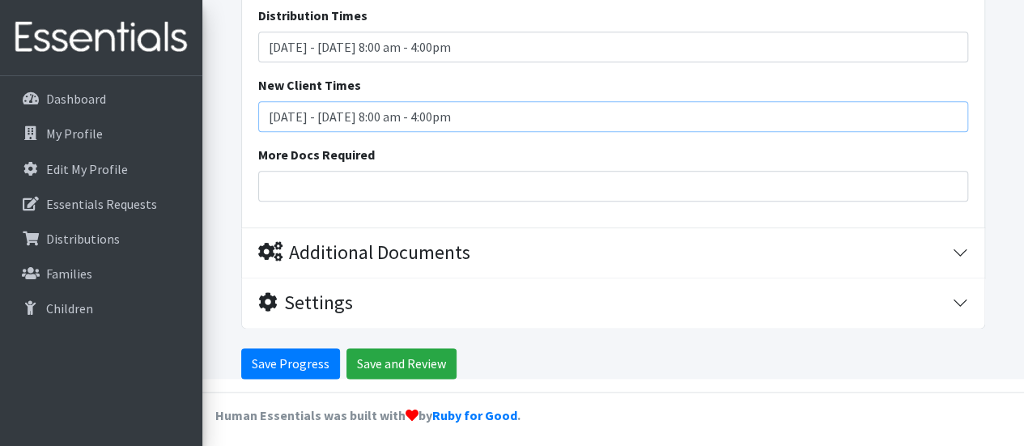
type input "[DATE] - [DATE] 8:00 am - 4:00pm"
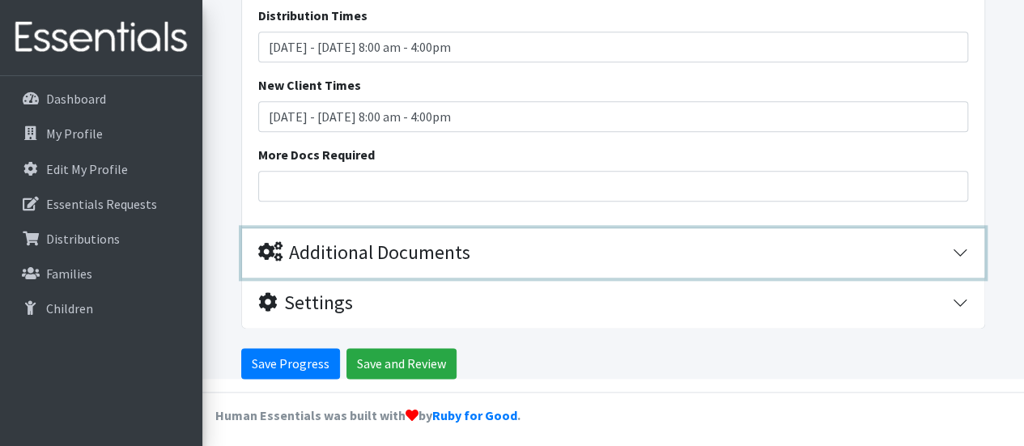
click at [447, 242] on div "Additional Documents" at bounding box center [364, 252] width 212 height 23
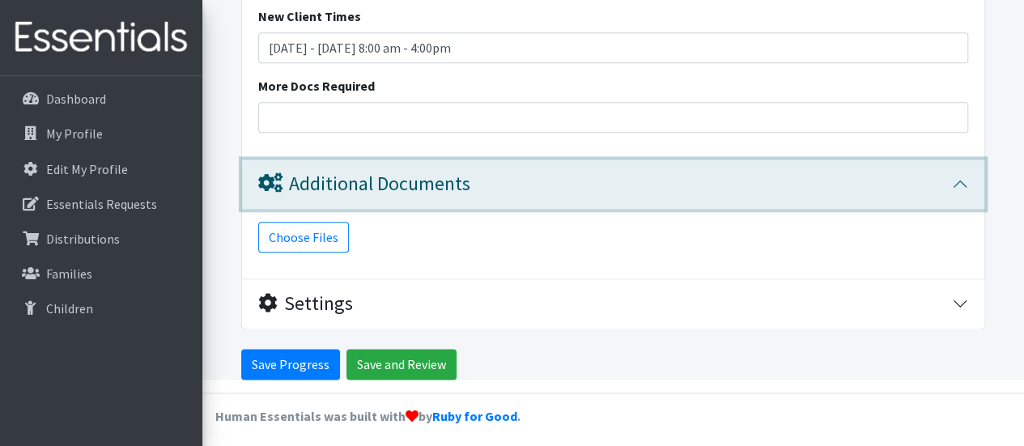
scroll to position [3964, 0]
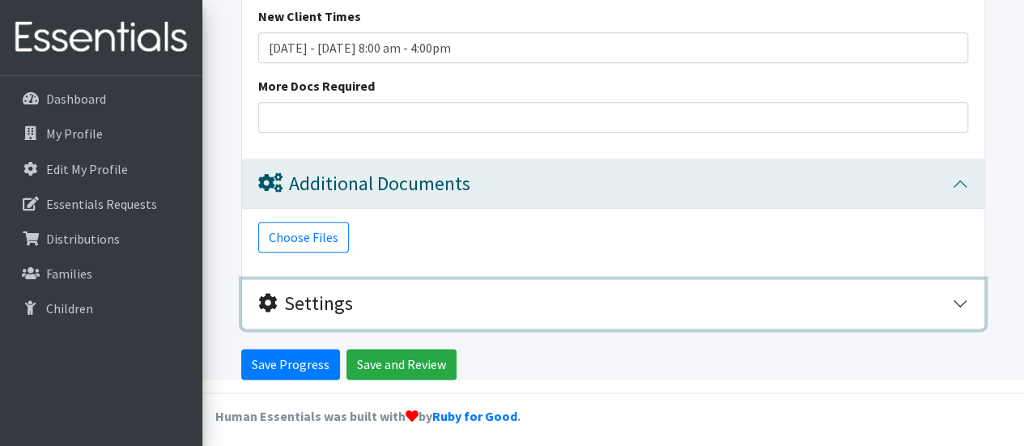
click at [327, 315] on button "Settings" at bounding box center [613, 303] width 742 height 49
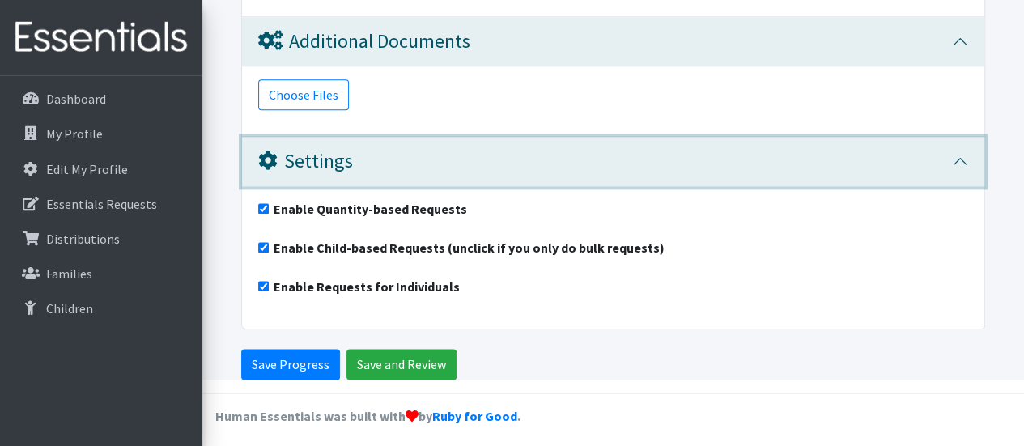
scroll to position [4106, 0]
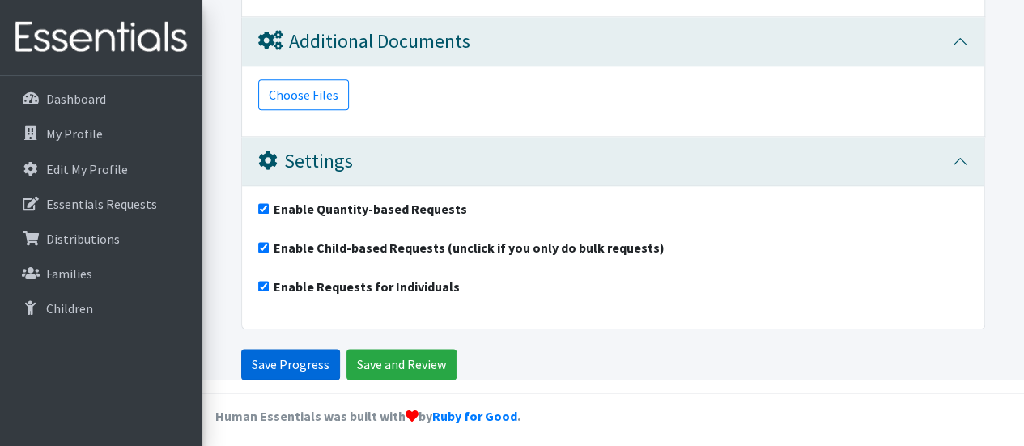
click at [300, 361] on input "Save Progress" at bounding box center [290, 364] width 99 height 31
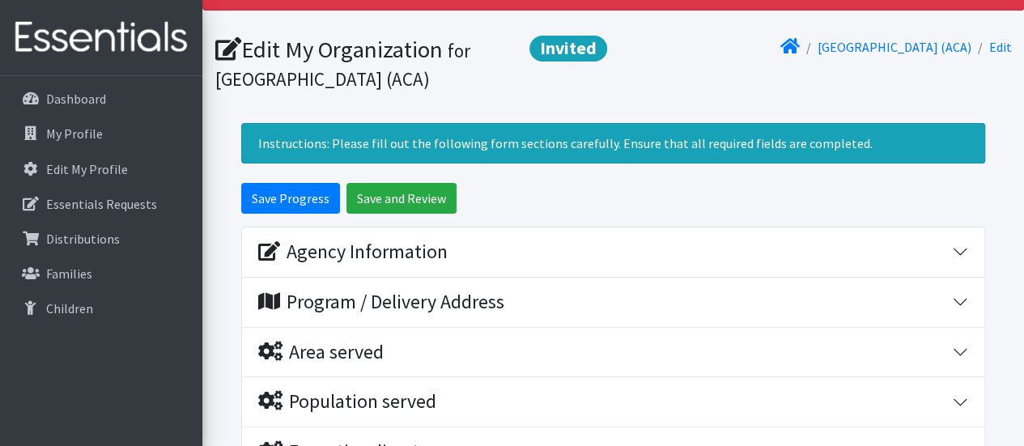
scroll to position [96, 0]
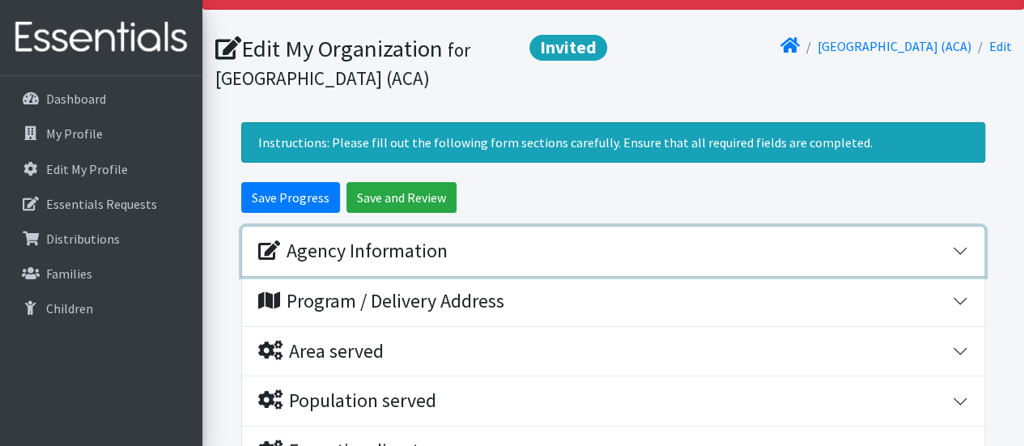
click at [533, 258] on div "Agency Information" at bounding box center [605, 251] width 694 height 23
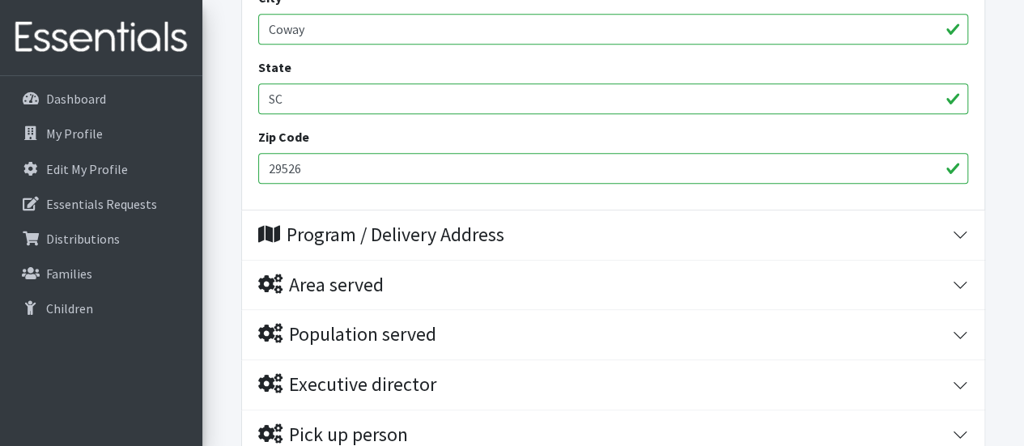
scroll to position [840, 0]
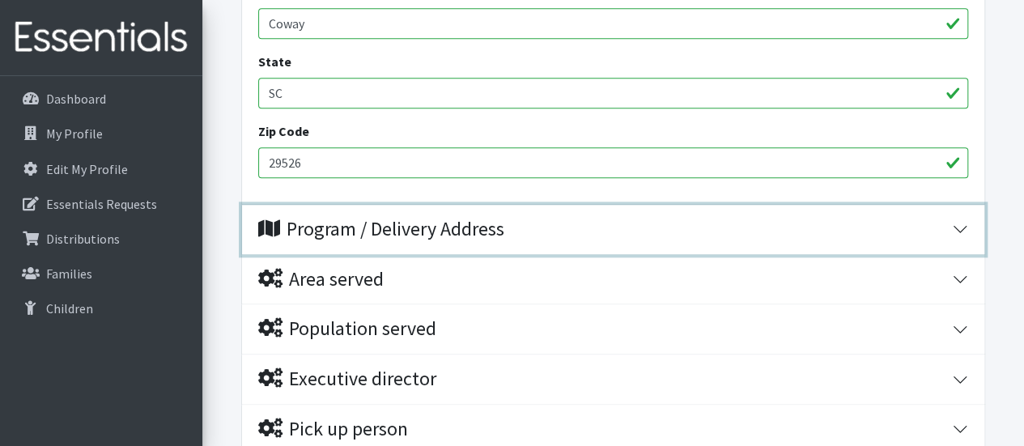
click at [540, 236] on div "Program / Delivery Address" at bounding box center [605, 229] width 694 height 23
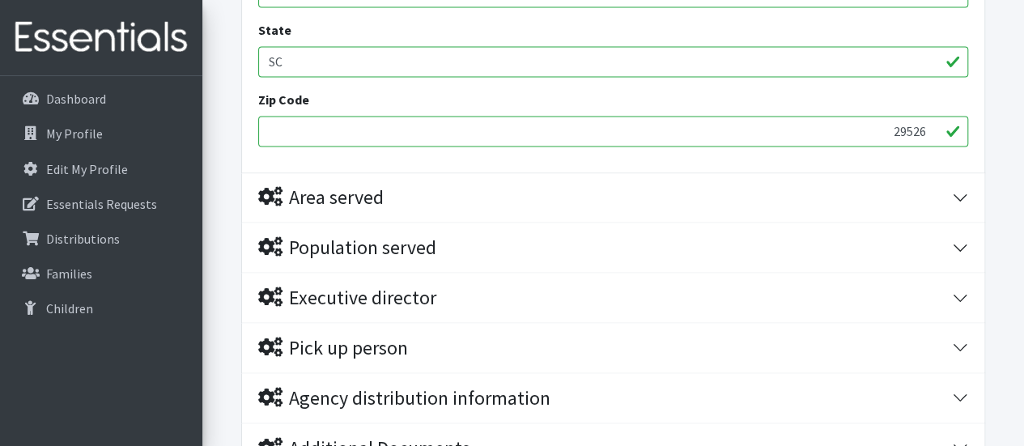
scroll to position [1303, 0]
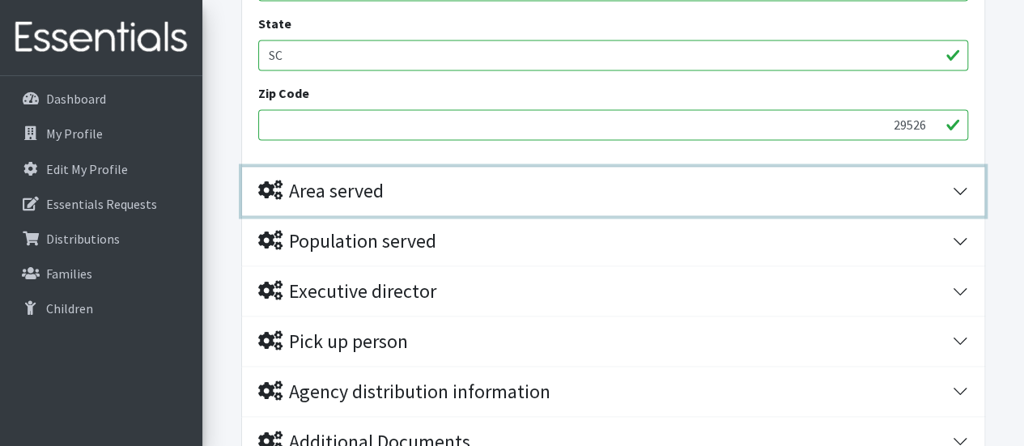
click at [535, 202] on button "Area served" at bounding box center [613, 191] width 742 height 49
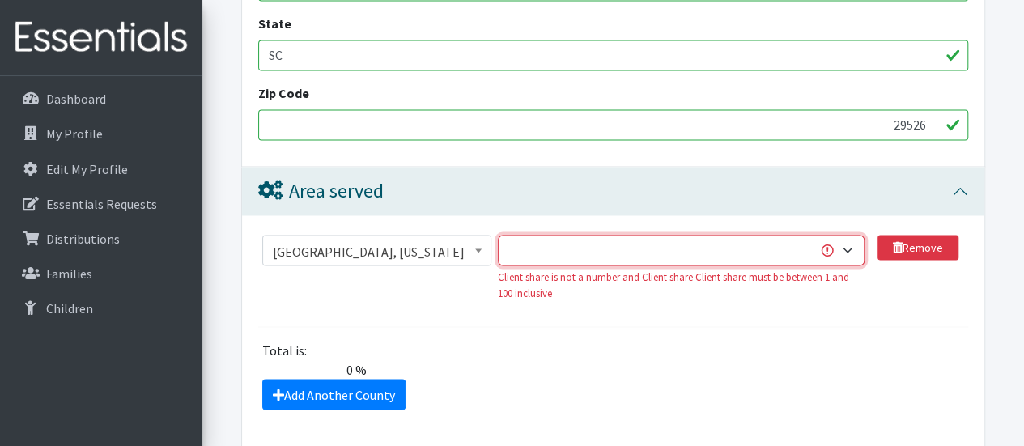
click at [669, 250] on select "1 2 3 4 5 6 7 8 9 10 11 12 13 14 15 16 17 18 19 20 21 22 23 24 25 26 27 28 29 3…" at bounding box center [681, 250] width 367 height 31
click at [602, 360] on div "Total is: 0 % The total client share must be either 0 or 100 %." at bounding box center [614, 359] width 722 height 39
click at [697, 245] on select "1 2 3 4 5 6 7 8 9 10 11 12 13 14 15 16 17 18 19 20 21 22 23 24 25 26 27 28 29 3…" at bounding box center [681, 250] width 367 height 31
click at [585, 370] on div "Total is: 0 % The total client share must be either 0 or 100 %." at bounding box center [614, 359] width 722 height 39
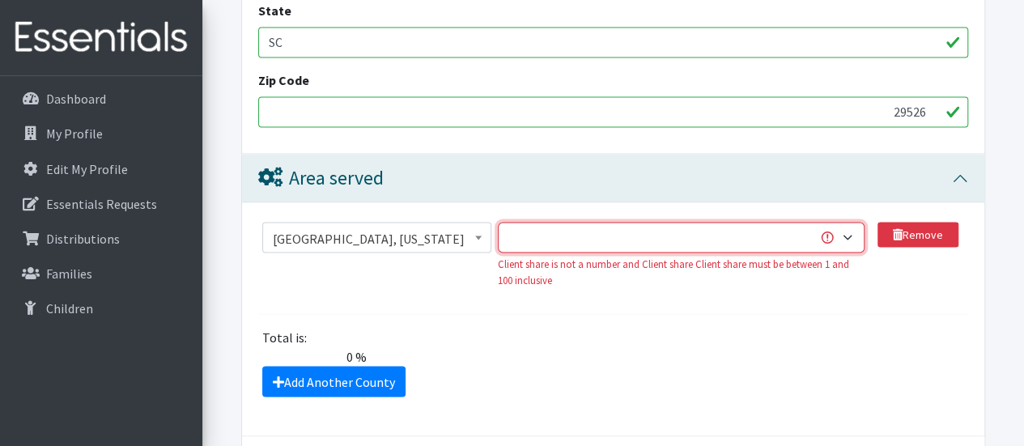
click at [625, 236] on select "1 2 3 4 5 6 7 8 9 10 11 12 13 14 15 16 17 18 19 20 21 22 23 24 25 26 27 28 29 3…" at bounding box center [681, 237] width 367 height 31
select select "100"
click at [498, 222] on select "1 2 3 4 5 6 7 8 9 10 11 12 13 14 15 16 17 18 19 20 21 22 23 24 25 26 27 28 29 3…" at bounding box center [681, 237] width 367 height 31
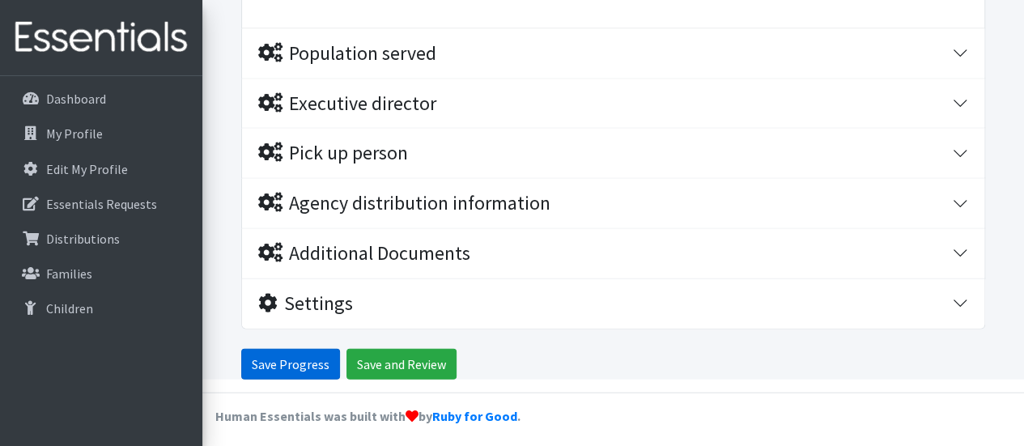
click at [283, 367] on input "Save Progress" at bounding box center [290, 364] width 99 height 31
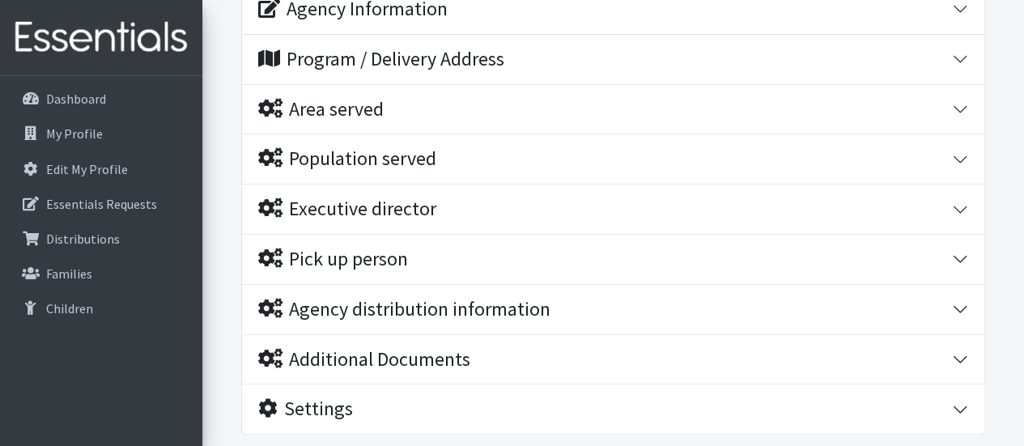
scroll to position [426, 0]
